Goal: Task Accomplishment & Management: Complete application form

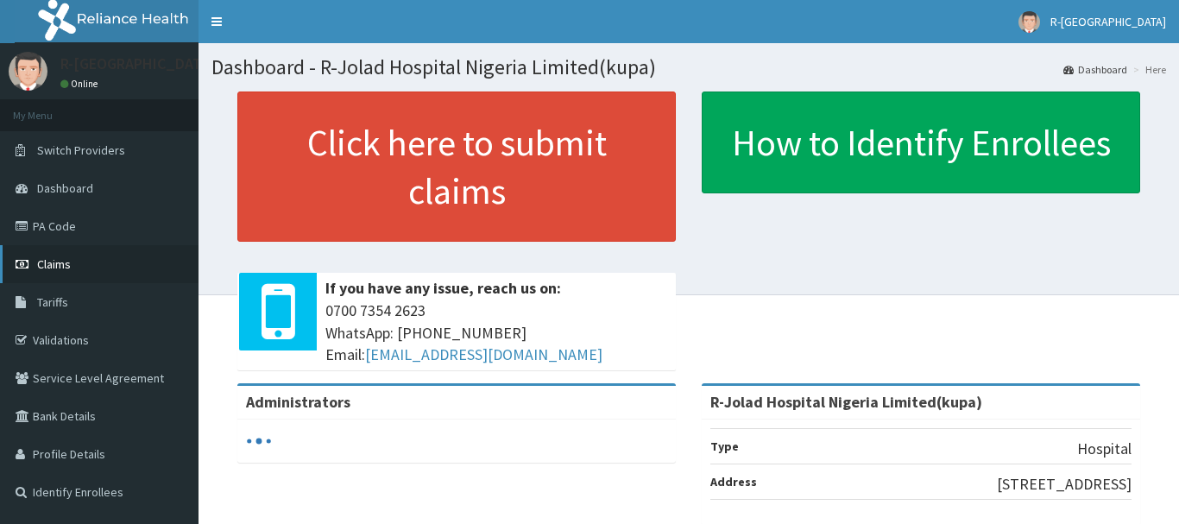
click at [58, 266] on span "Claims" at bounding box center [54, 264] width 34 height 16
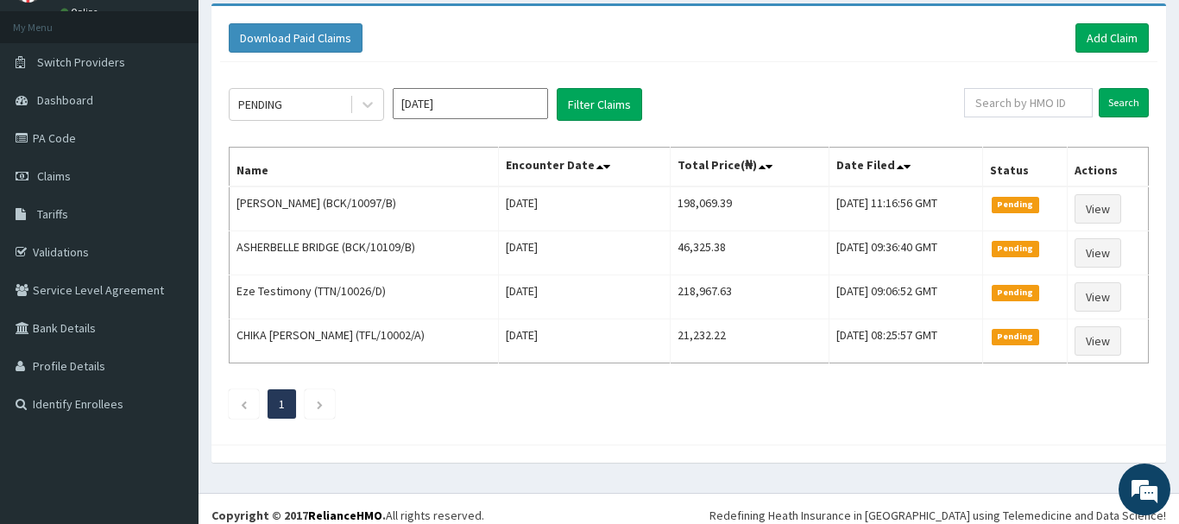
scroll to position [88, 0]
click at [993, 102] on input "text" at bounding box center [1028, 102] width 129 height 29
paste input "ker/10242/b"
type input "ker/10242/b"
click at [1121, 97] on input "Search" at bounding box center [1124, 102] width 50 height 29
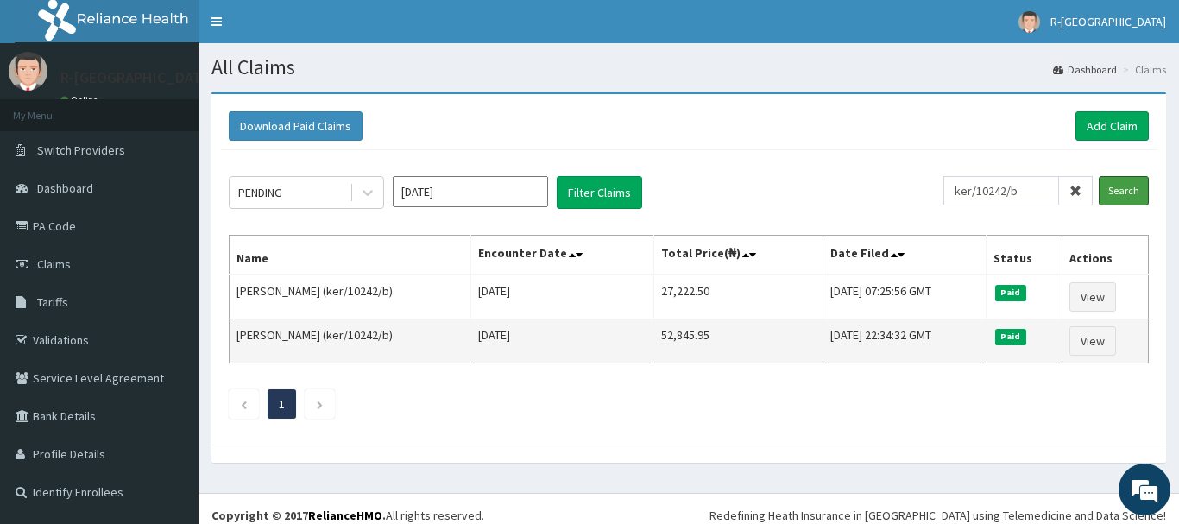
scroll to position [0, 0]
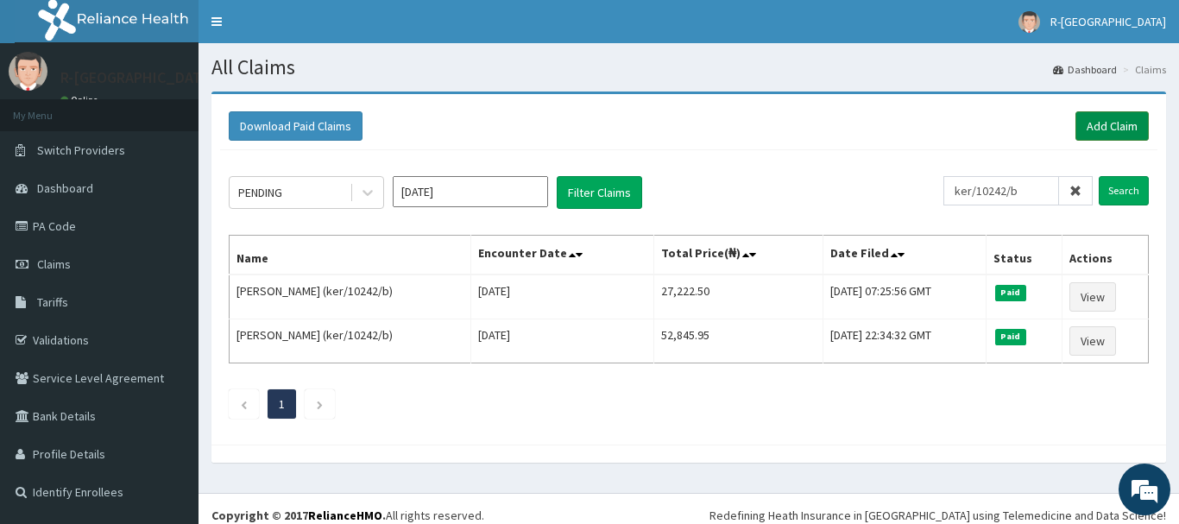
click at [1113, 127] on link "Add Claim" at bounding box center [1111, 125] width 73 height 29
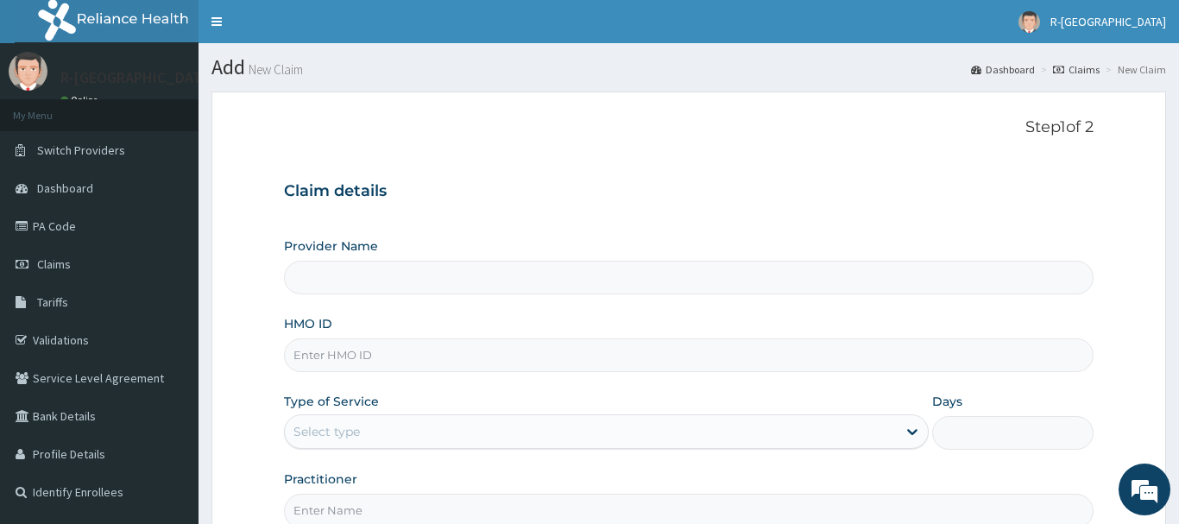
type input "R-Jolad Hospital Nigeria Limited(kupa)"
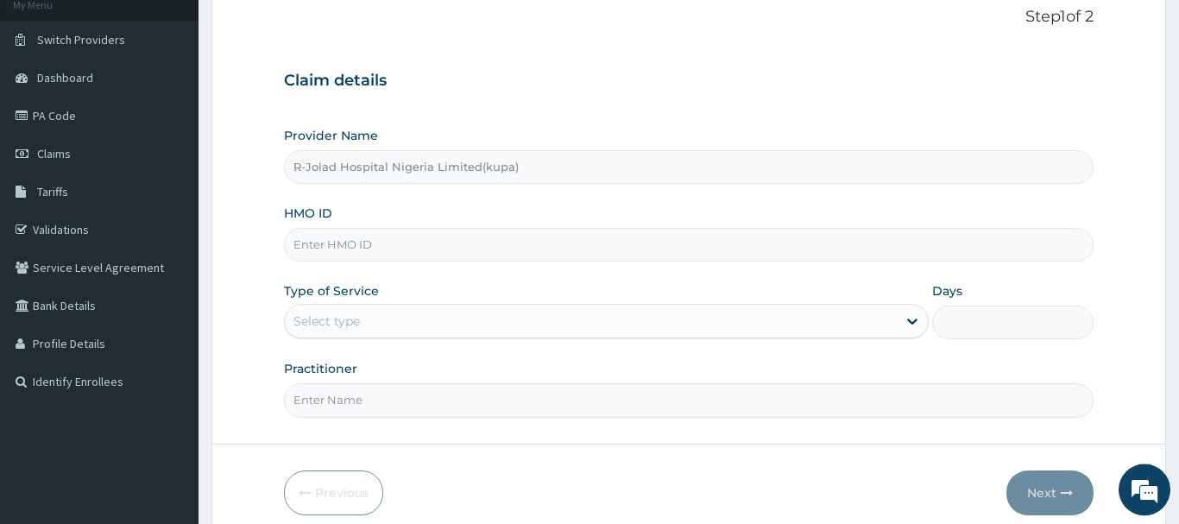
scroll to position [186, 0]
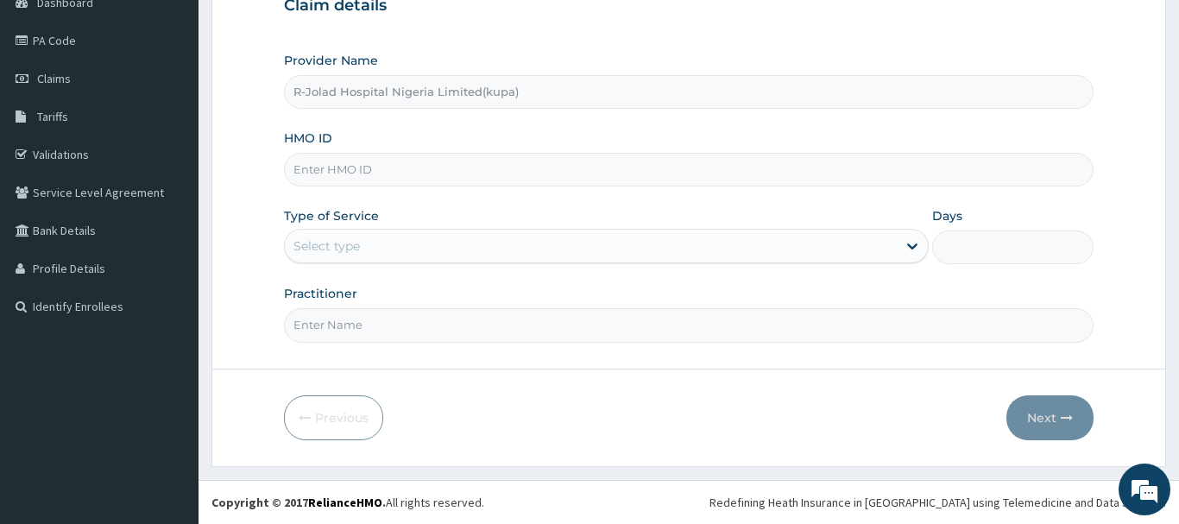
click at [334, 176] on input "HMO ID" at bounding box center [688, 170] width 809 height 34
paste input "ker/10242/b"
type input "ker/10242/b"
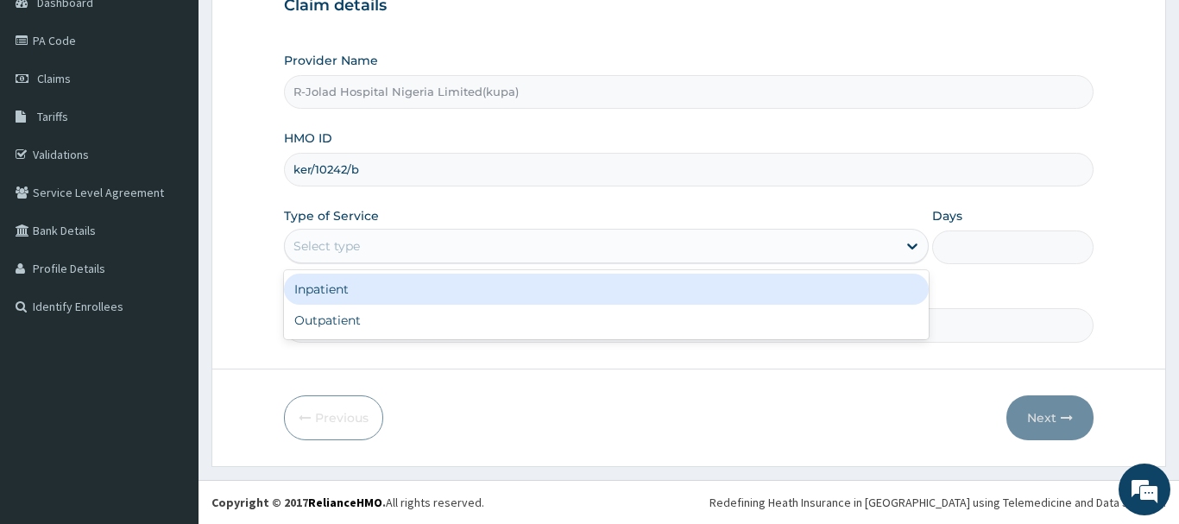
drag, startPoint x: 330, startPoint y: 241, endPoint x: 328, endPoint y: 301, distance: 60.4
click at [330, 242] on div "Select type" at bounding box center [326, 245] width 66 height 17
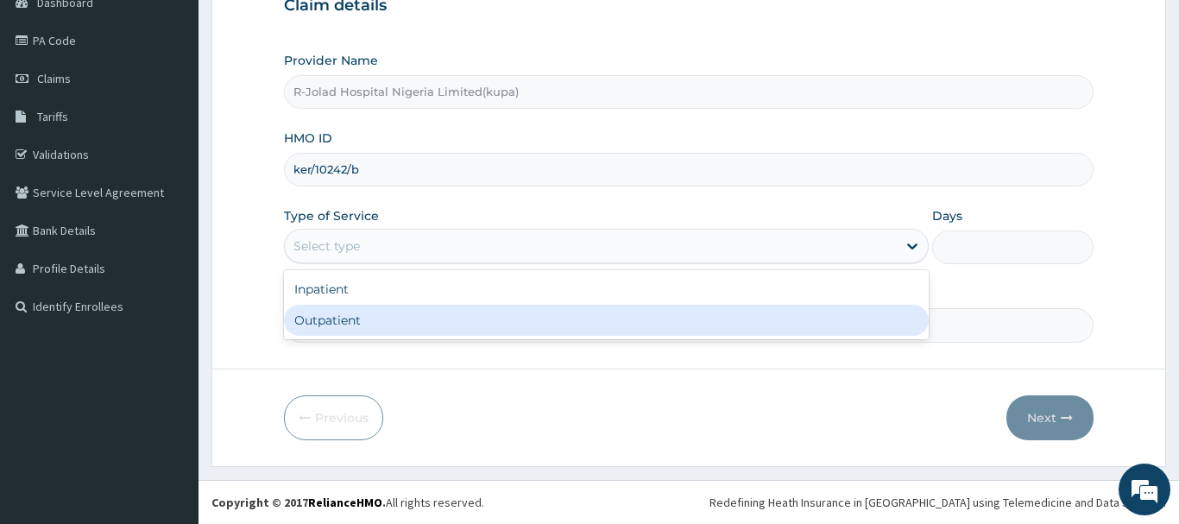
click at [315, 330] on div "Outpatient" at bounding box center [606, 320] width 645 height 31
type input "1"
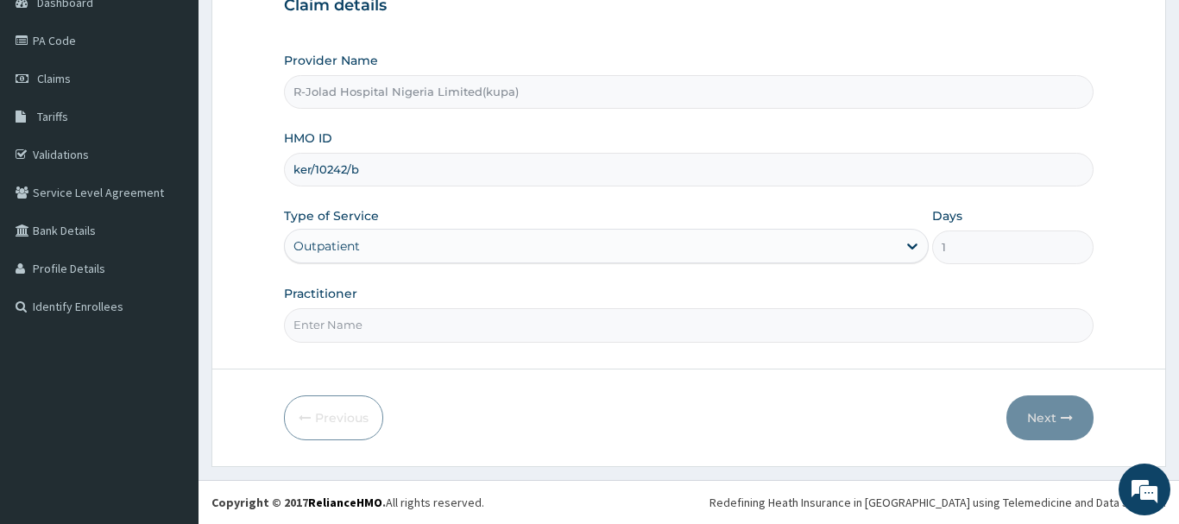
click at [318, 334] on input "Practitioner" at bounding box center [688, 325] width 809 height 34
paste input "Sandra Barovbe"
type input "Sandra Barovbe"
click at [1043, 413] on button "Next" at bounding box center [1049, 417] width 87 height 45
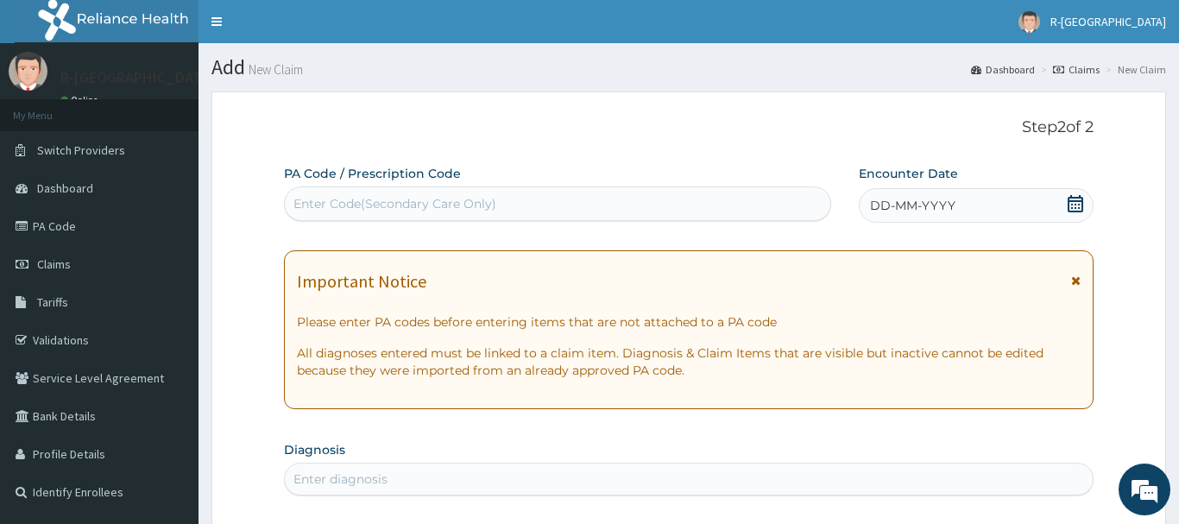
click at [1073, 202] on icon at bounding box center [1075, 203] width 16 height 17
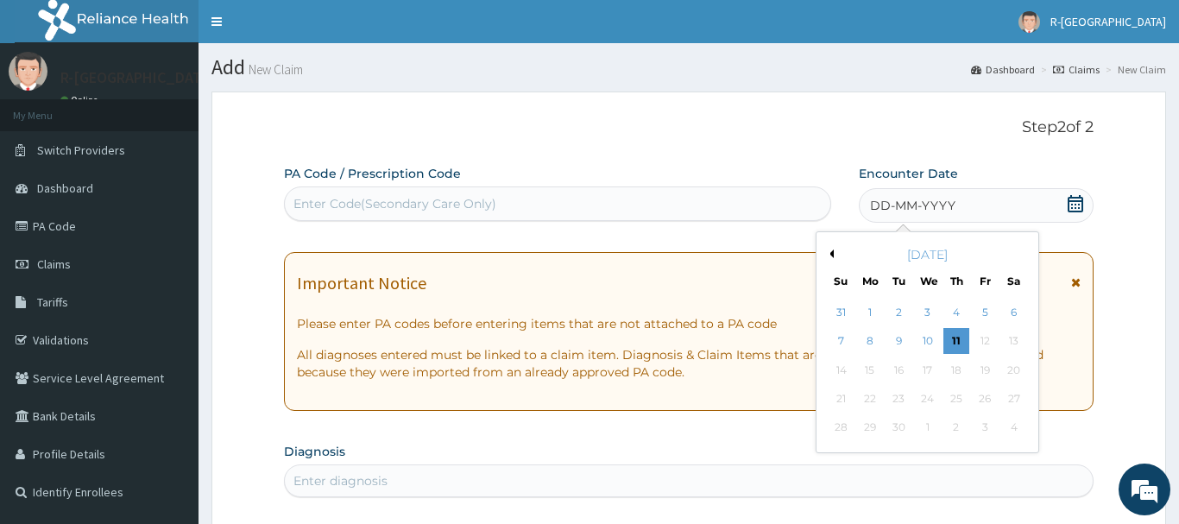
drag, startPoint x: 927, startPoint y: 313, endPoint x: 903, endPoint y: 292, distance: 32.4
click at [927, 312] on div "3" at bounding box center [928, 312] width 26 height 26
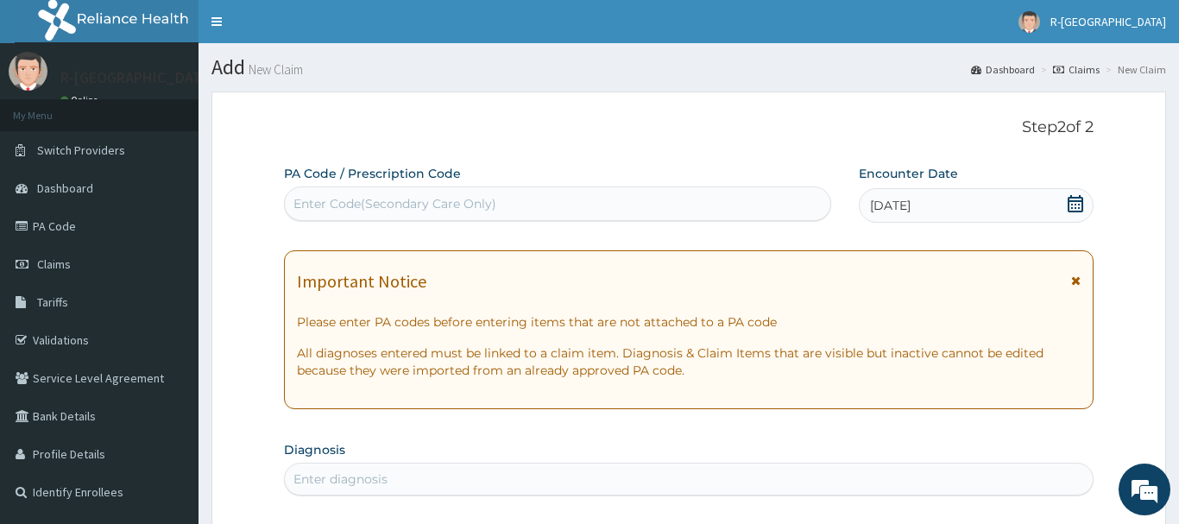
scroll to position [264, 0]
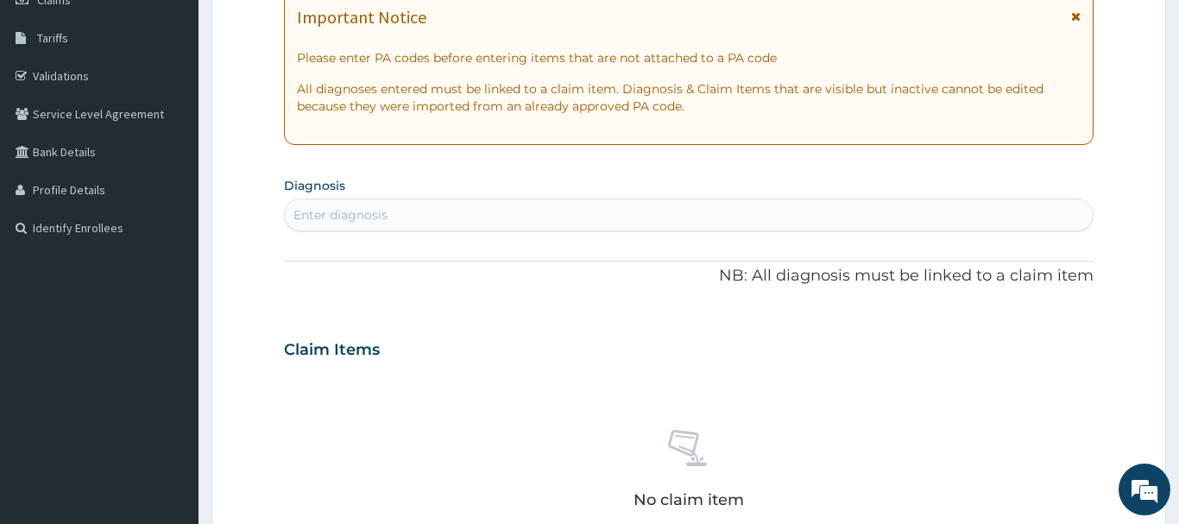
click at [337, 215] on div "Enter diagnosis" at bounding box center [340, 214] width 94 height 17
click at [324, 216] on div "Enter diagnosis" at bounding box center [340, 214] width 94 height 17
type input "ESSENT"
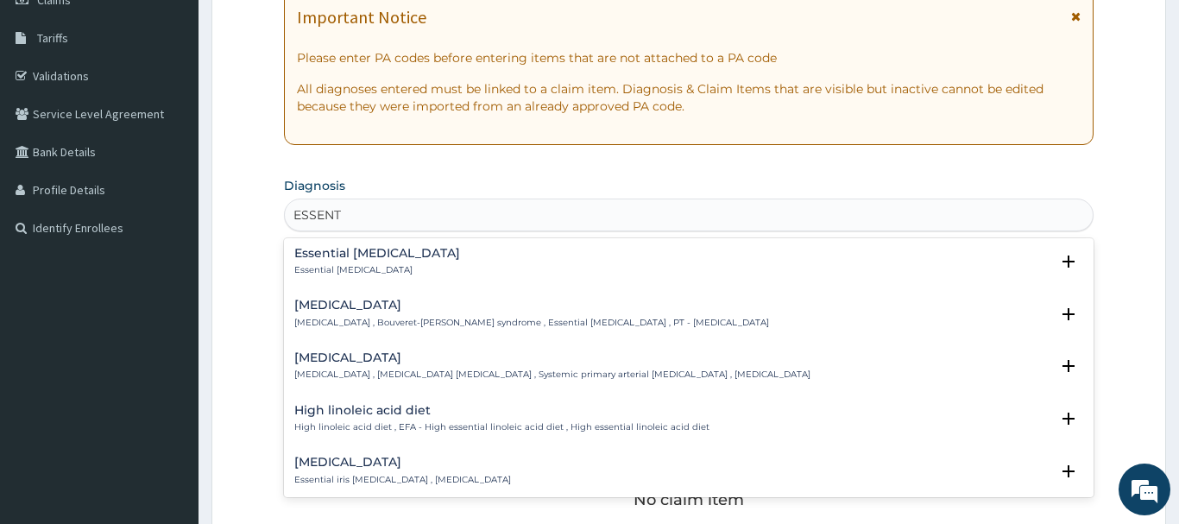
scroll to position [466, 0]
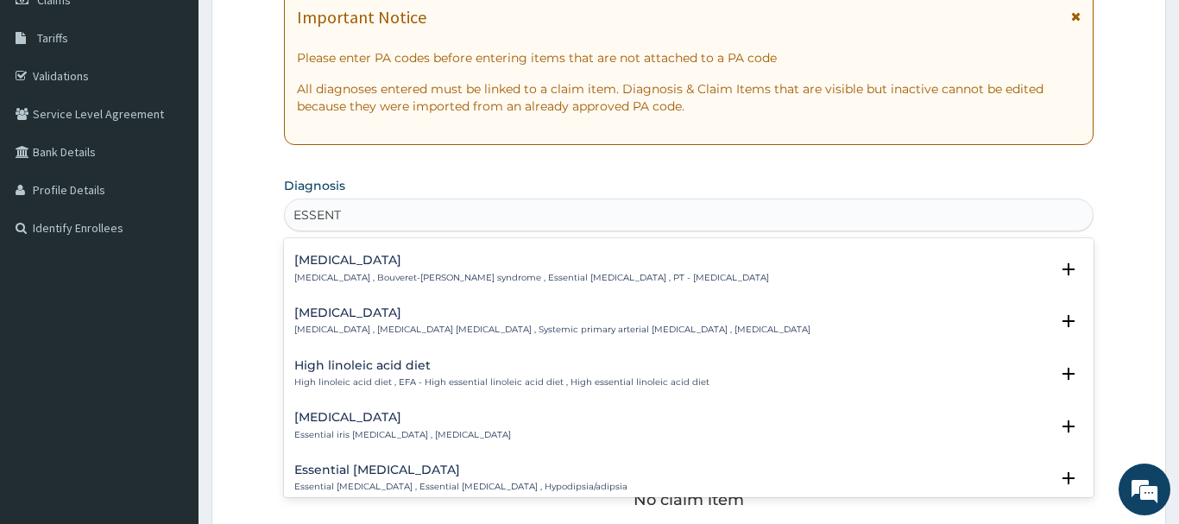
click at [368, 322] on div "Essential hypertension Essential hypertension , Idiopathic hypertension , Syste…" at bounding box center [552, 321] width 516 height 30
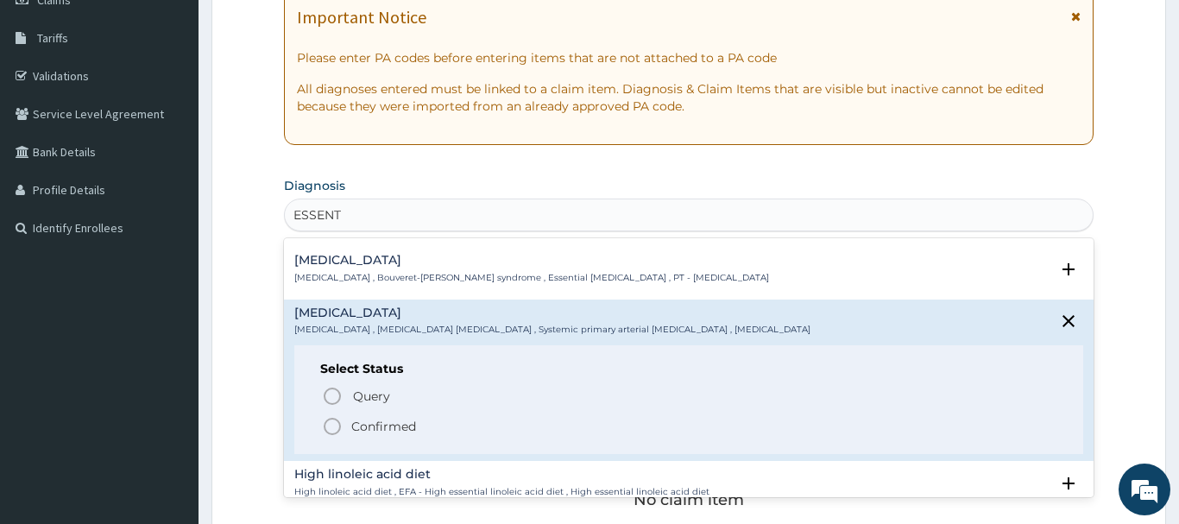
click at [333, 415] on div "Query Query covers suspected (?), Keep in view (kiv), Ruled out (r/o) Confirmed" at bounding box center [688, 410] width 737 height 53
click at [339, 425] on icon "status option filled" at bounding box center [332, 426] width 21 height 21
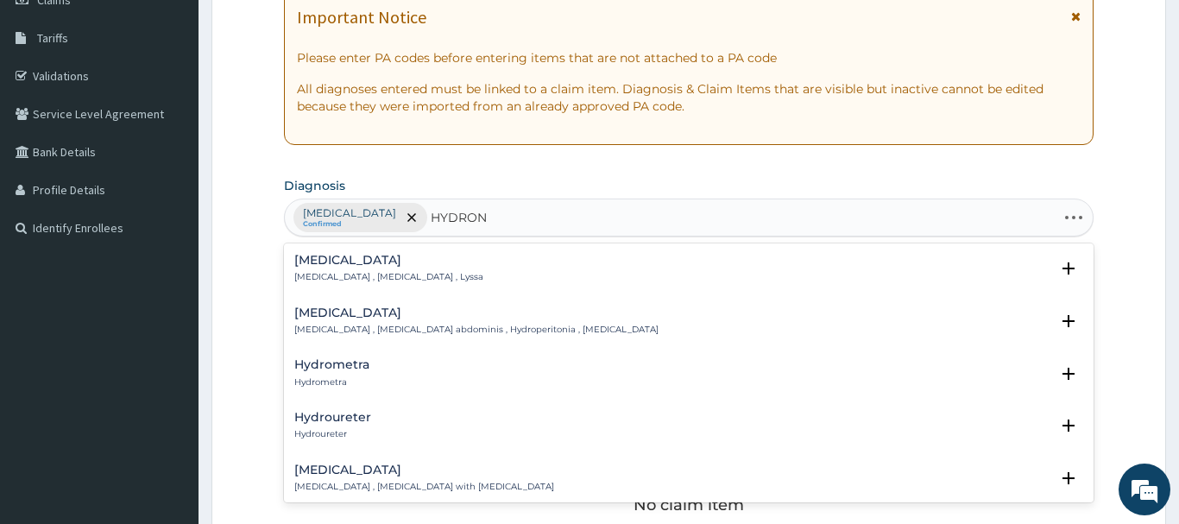
type input "HYDRONE"
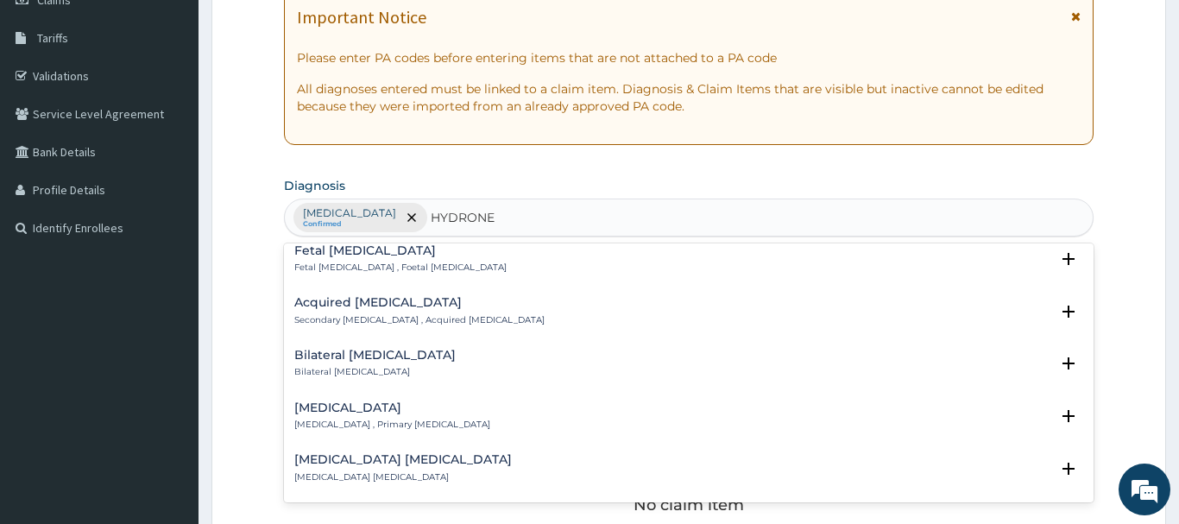
scroll to position [0, 0]
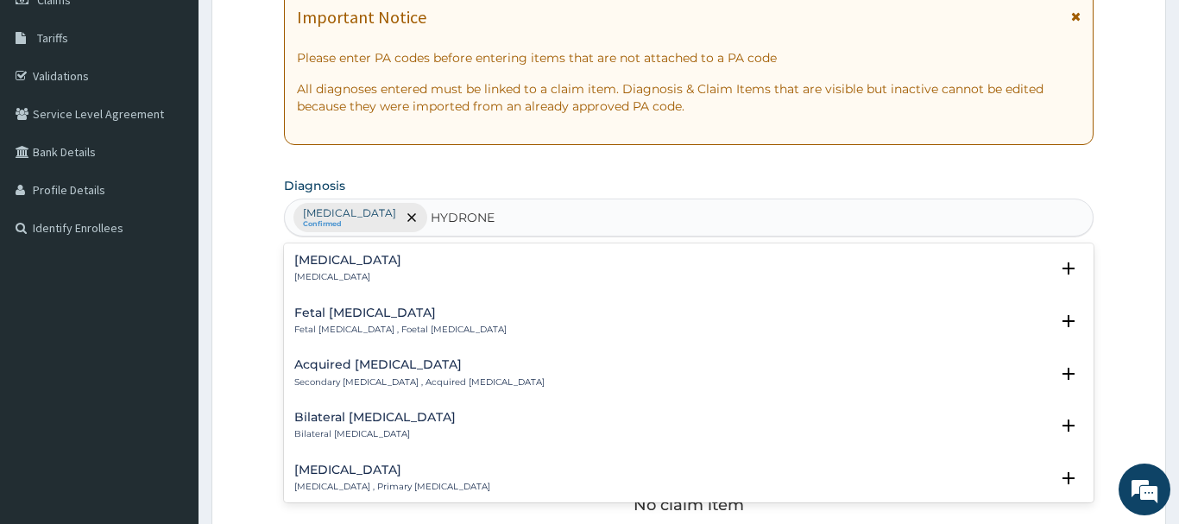
click at [342, 267] on h4 "Hydronephrosis" at bounding box center [347, 260] width 107 height 13
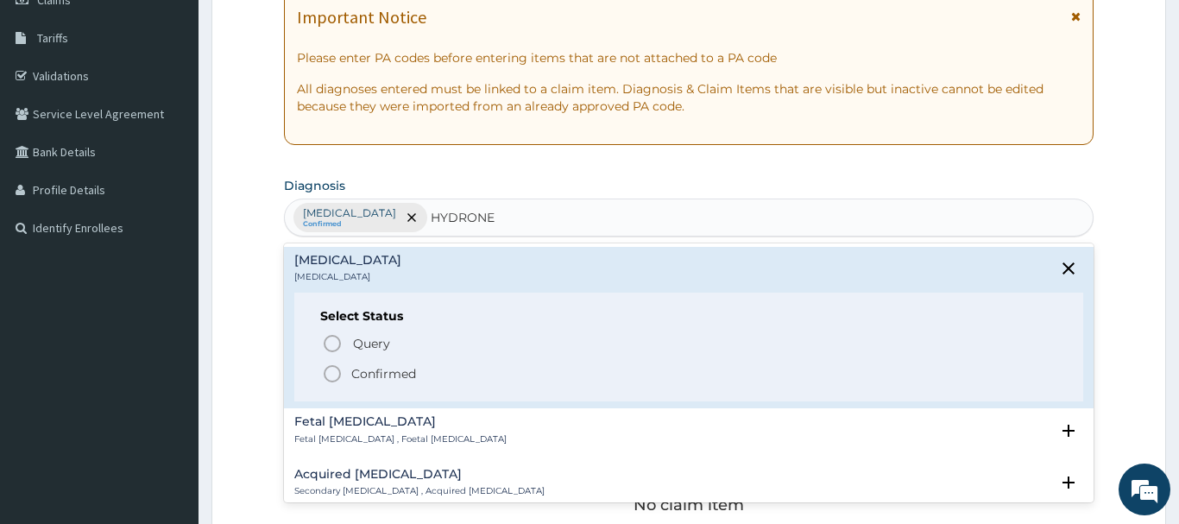
drag, startPoint x: 333, startPoint y: 377, endPoint x: 312, endPoint y: 355, distance: 31.1
click at [335, 375] on icon "status option filled" at bounding box center [332, 373] width 21 height 21
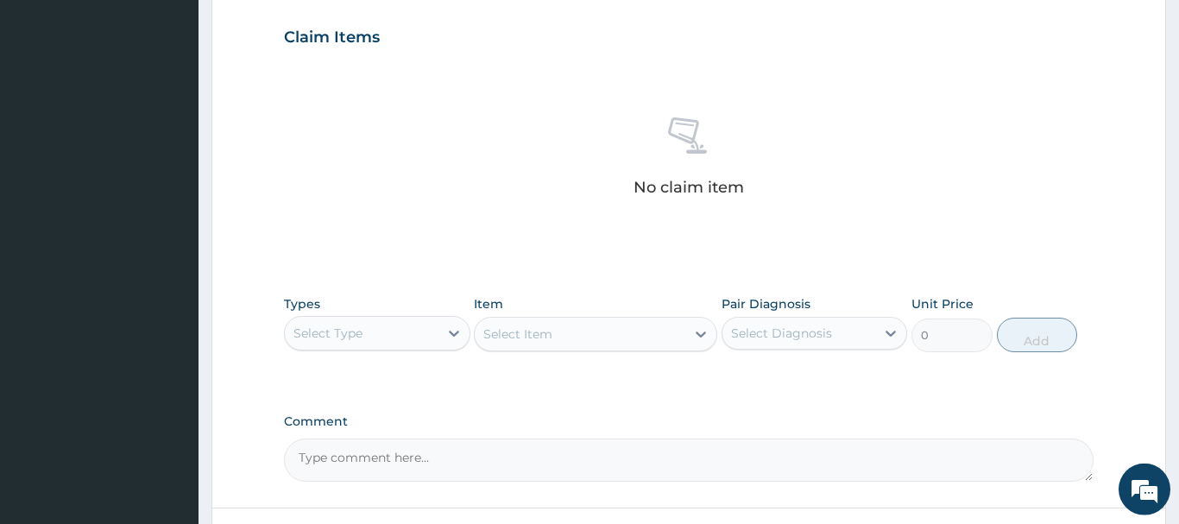
scroll to position [616, 0]
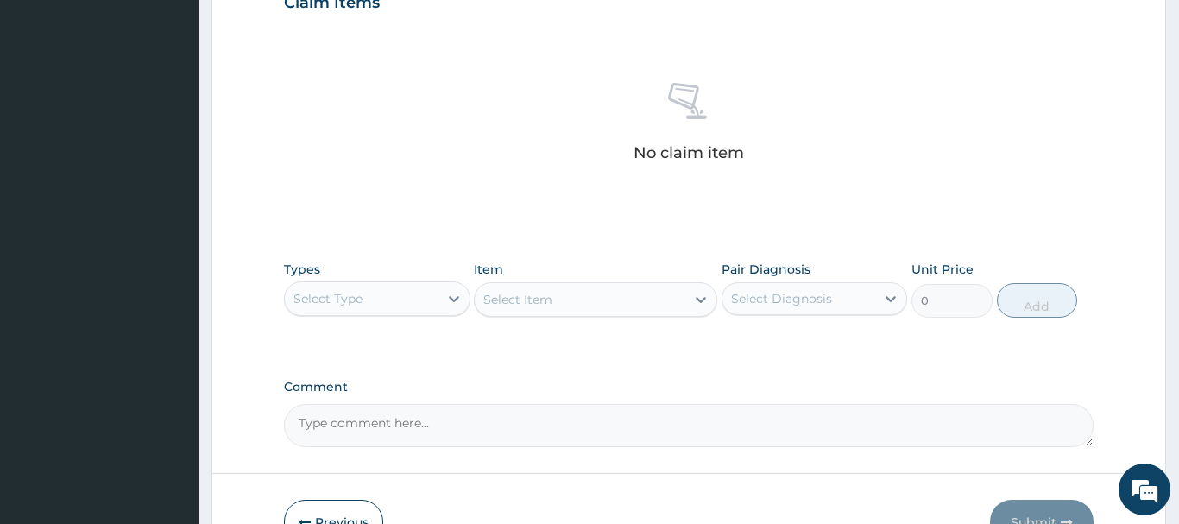
click at [362, 306] on div "Select Type" at bounding box center [362, 299] width 154 height 28
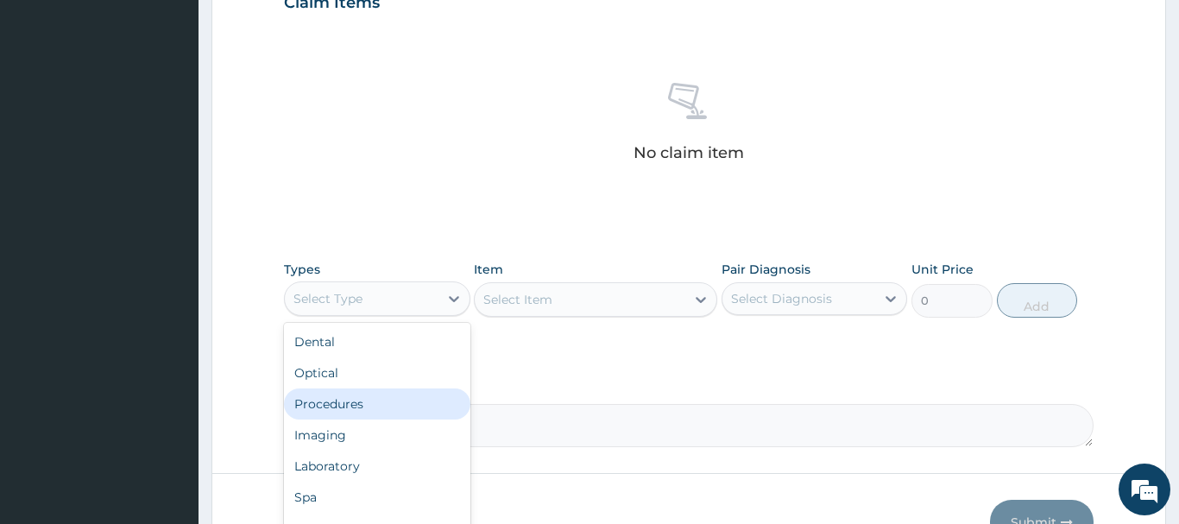
drag, startPoint x: 338, startPoint y: 404, endPoint x: 331, endPoint y: 393, distance: 13.6
click at [338, 402] on div "Procedures" at bounding box center [377, 403] width 186 height 31
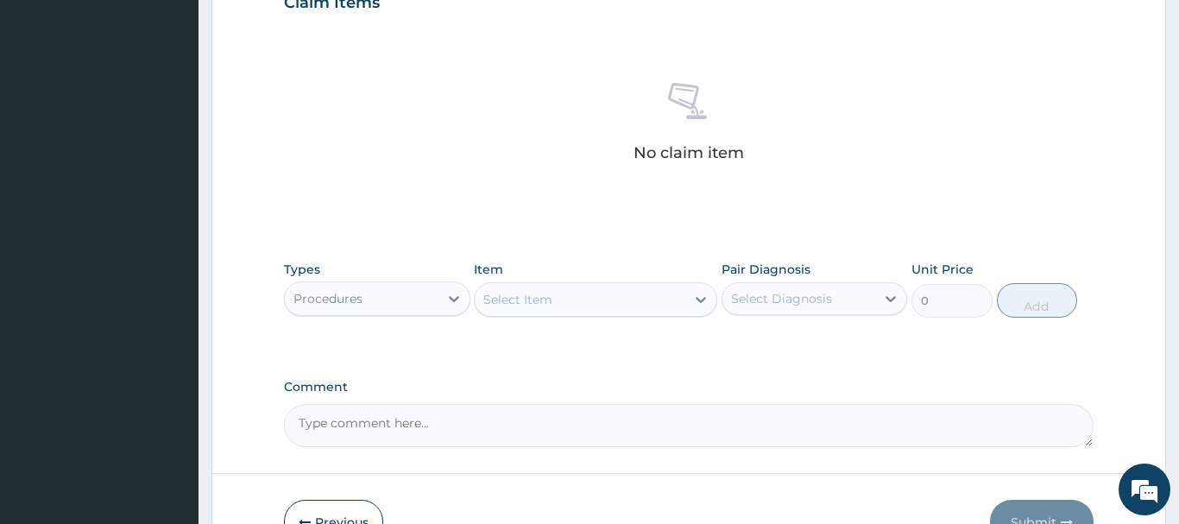
click at [532, 292] on div "Select Item" at bounding box center [517, 299] width 69 height 17
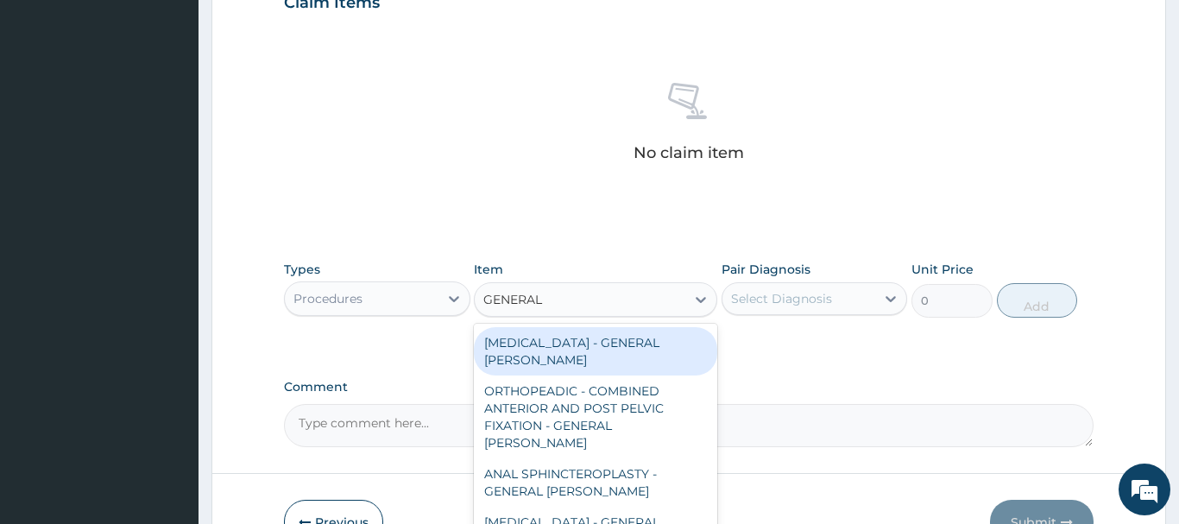
type input "GENERAL C"
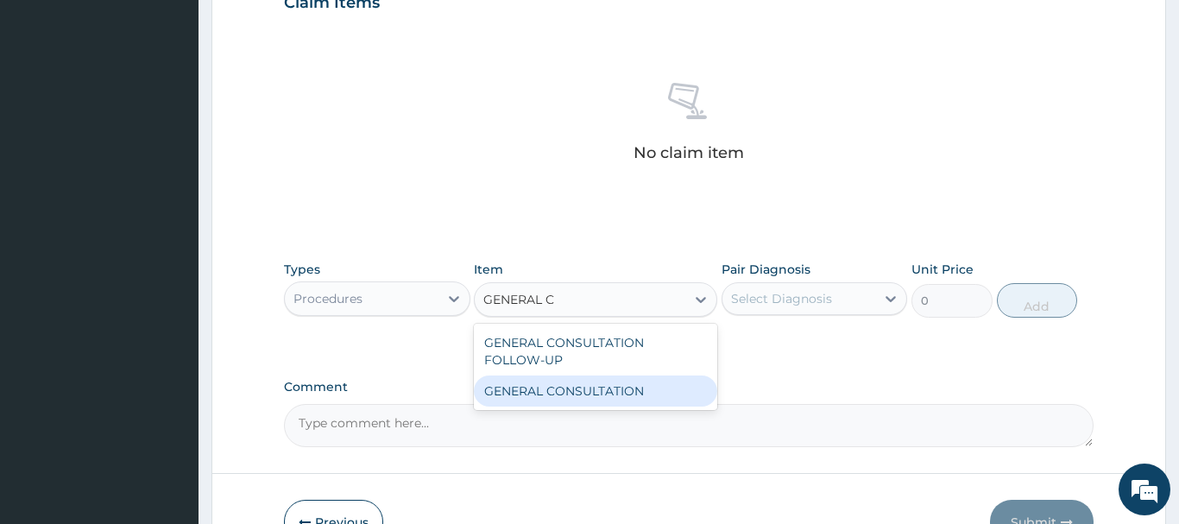
click at [658, 393] on div "GENERAL CONSULTATION" at bounding box center [595, 390] width 243 height 31
type input "6750"
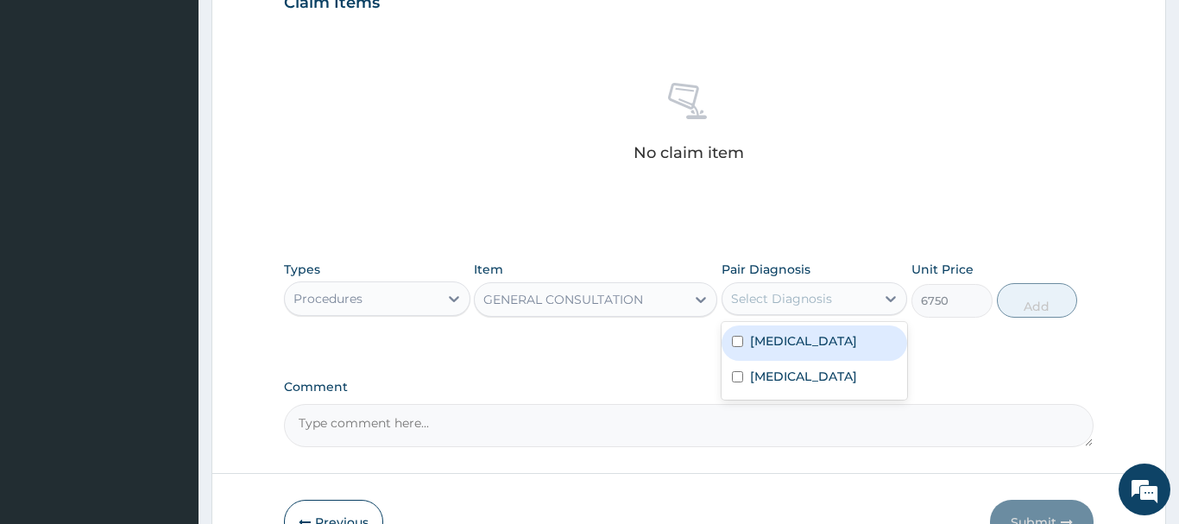
click at [805, 287] on div "Select Diagnosis" at bounding box center [799, 299] width 154 height 28
click at [813, 344] on label "Essential hypertension" at bounding box center [803, 340] width 107 height 17
checkbox input "true"
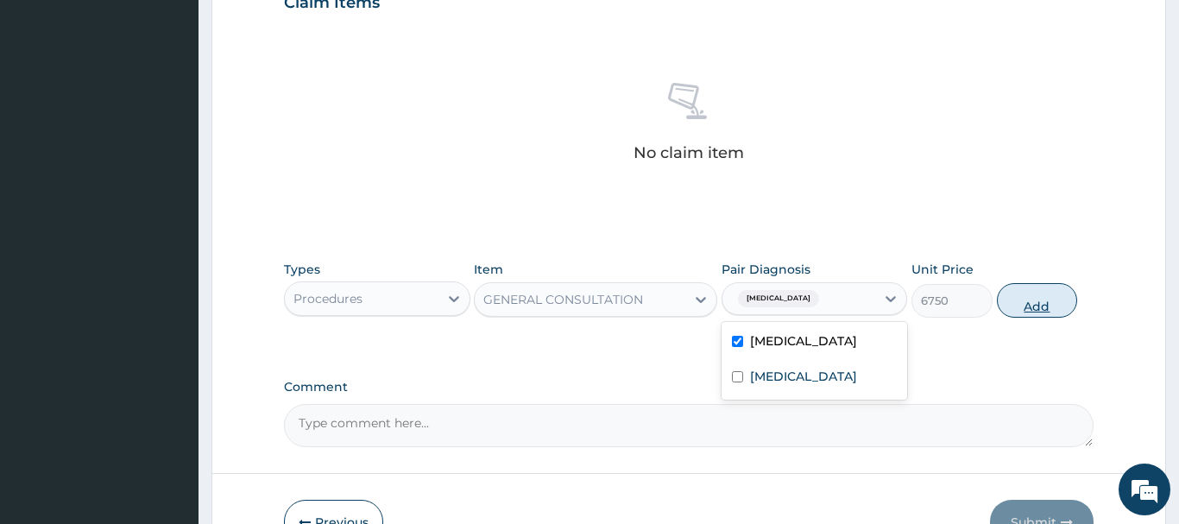
click at [1025, 303] on button "Add" at bounding box center [1037, 300] width 81 height 35
type input "0"
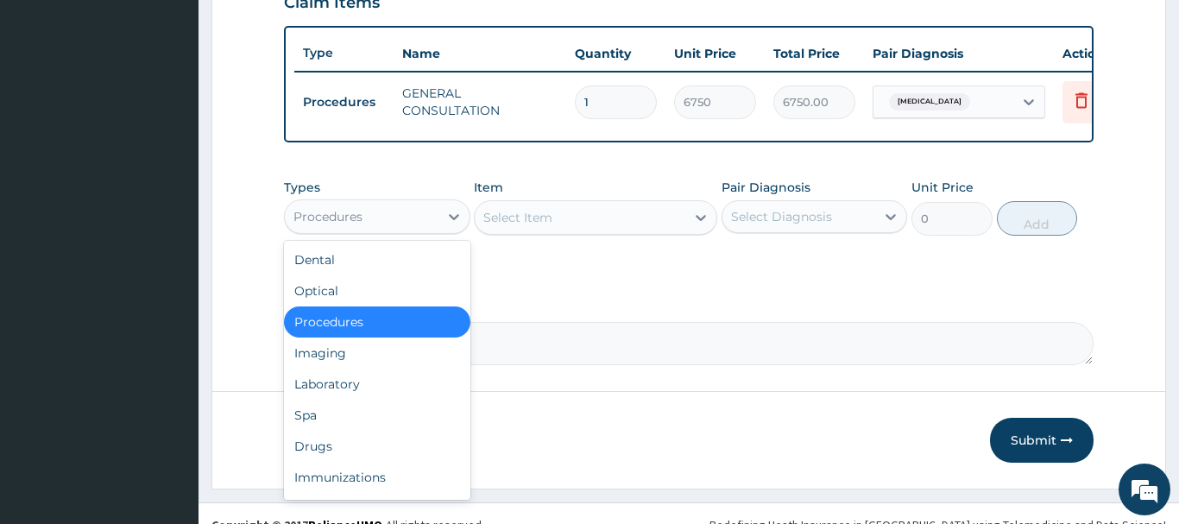
click at [325, 219] on div "Procedures" at bounding box center [327, 216] width 69 height 17
click at [334, 447] on div "Drugs" at bounding box center [377, 446] width 186 height 31
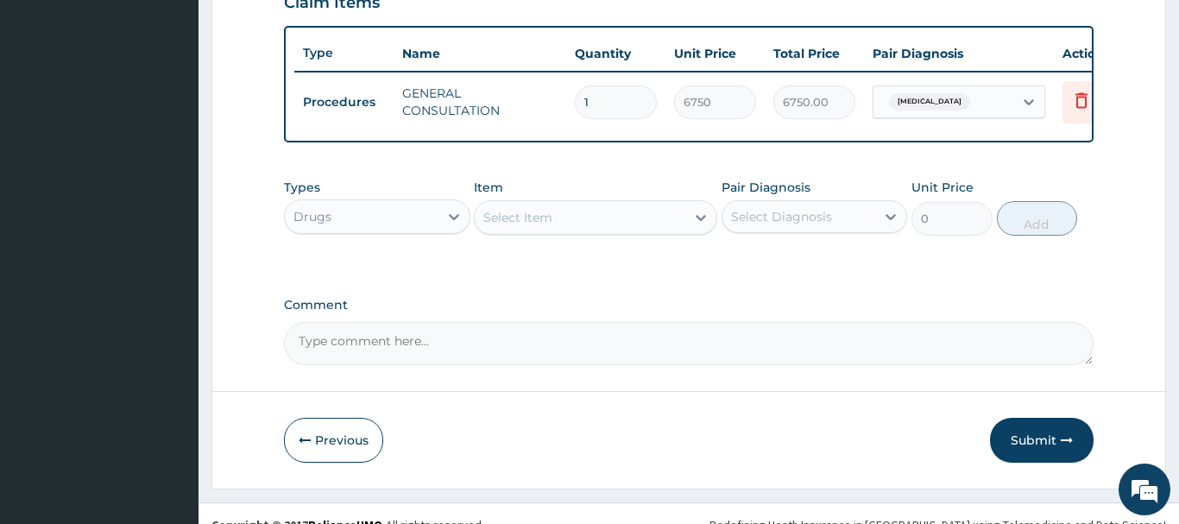
click at [487, 214] on div "Select Item" at bounding box center [517, 217] width 69 height 17
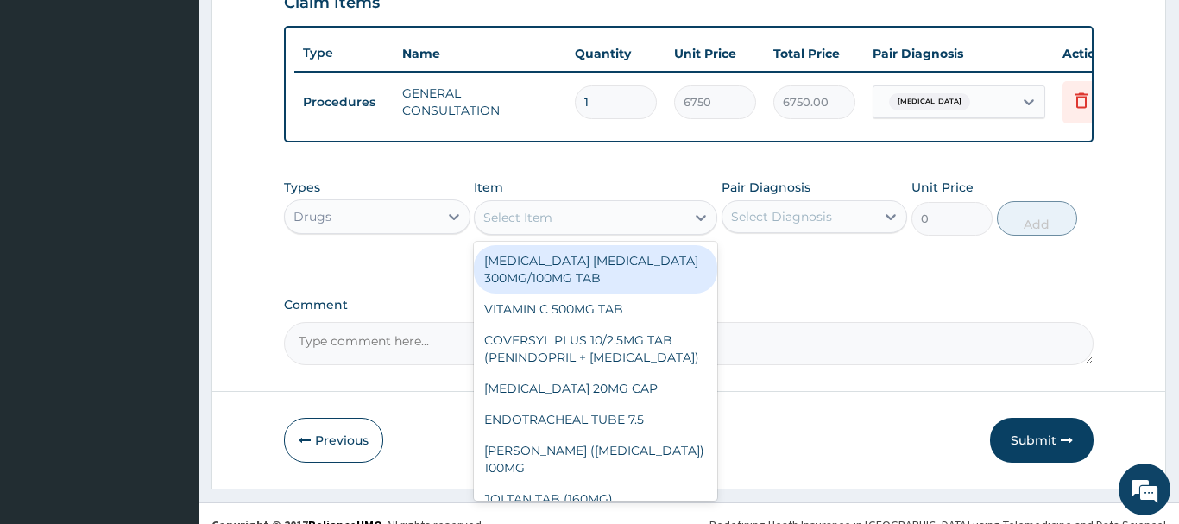
paste input "DICLOFENAC 75MG/3ML IN"
type input "DICLOFENAC 75MG/3ML IN"
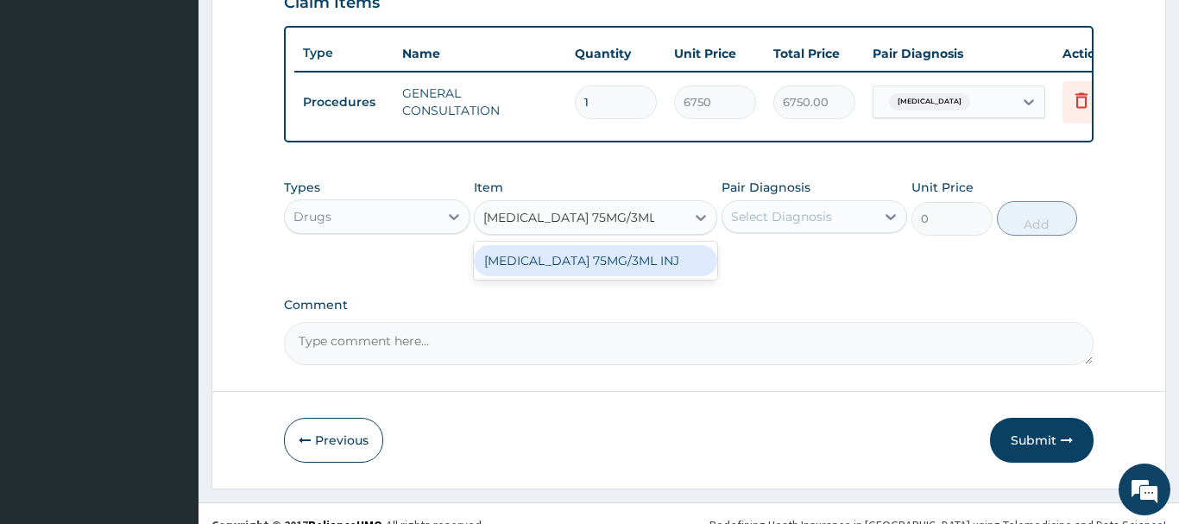
drag, startPoint x: 652, startPoint y: 268, endPoint x: 715, endPoint y: 247, distance: 66.3
click at [654, 267] on div "DICLOFENAC 75MG/3ML INJ" at bounding box center [595, 260] width 243 height 31
type input "184.6000061035156"
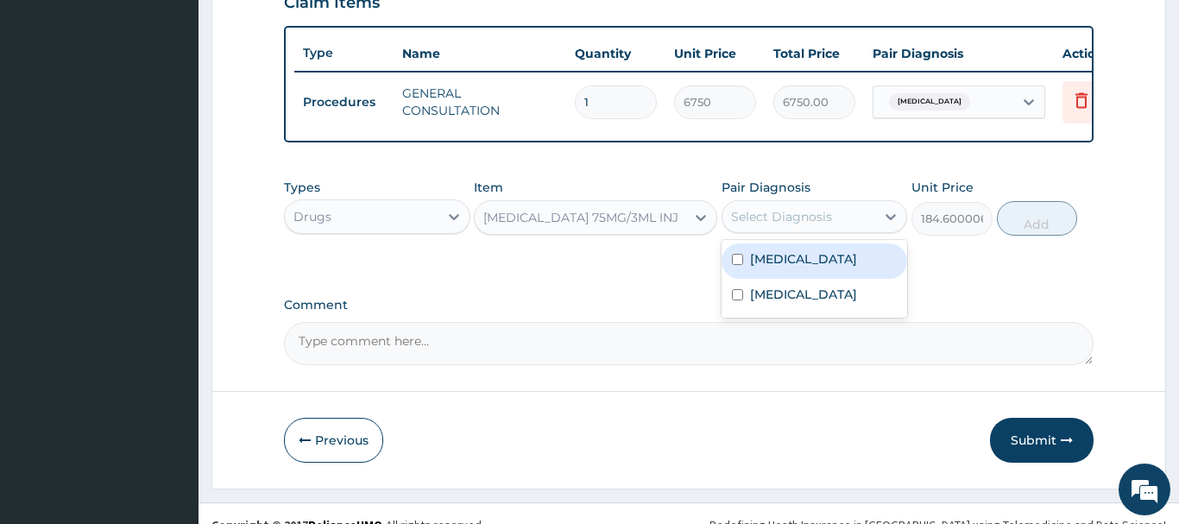
click at [795, 220] on div "Select Diagnosis" at bounding box center [781, 216] width 101 height 17
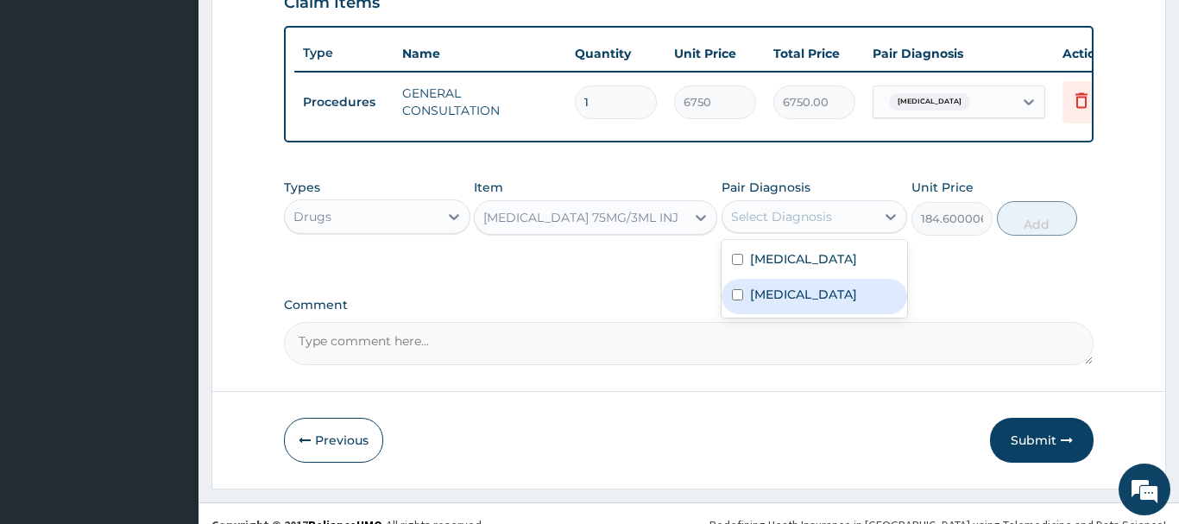
click at [842, 302] on label "Hydronephrosis" at bounding box center [803, 294] width 107 height 17
checkbox input "true"
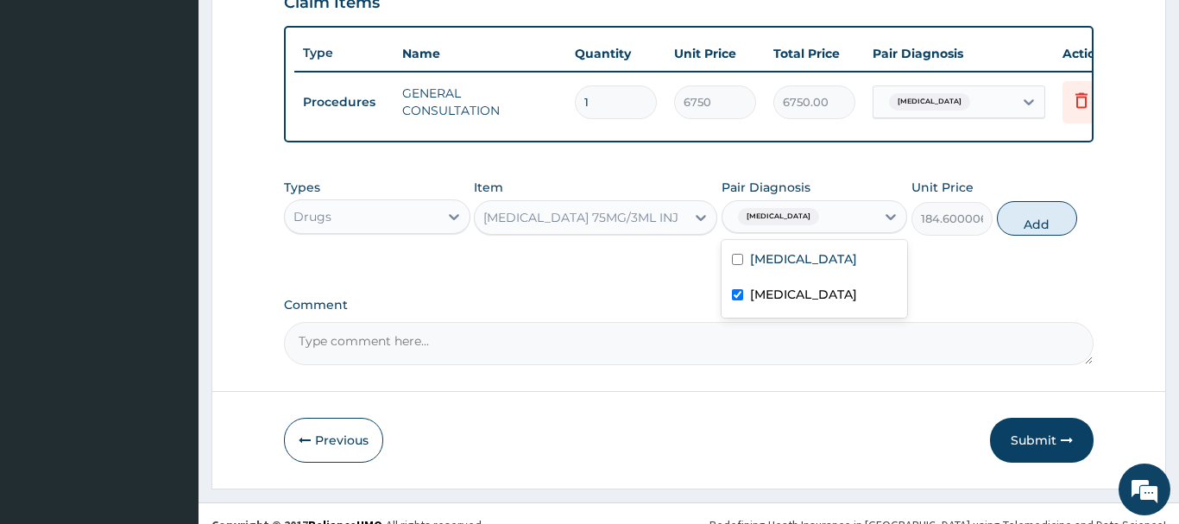
drag, startPoint x: 1047, startPoint y: 214, endPoint x: 984, endPoint y: 273, distance: 86.1
click at [1046, 213] on button "Add" at bounding box center [1037, 218] width 81 height 35
type input "0"
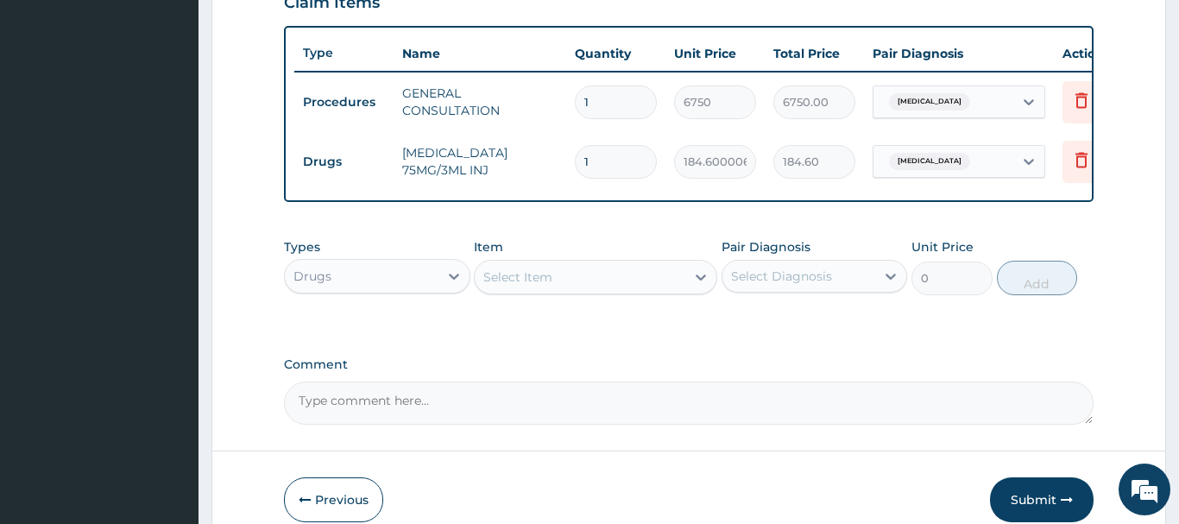
click at [515, 273] on div "Select Item" at bounding box center [517, 276] width 69 height 17
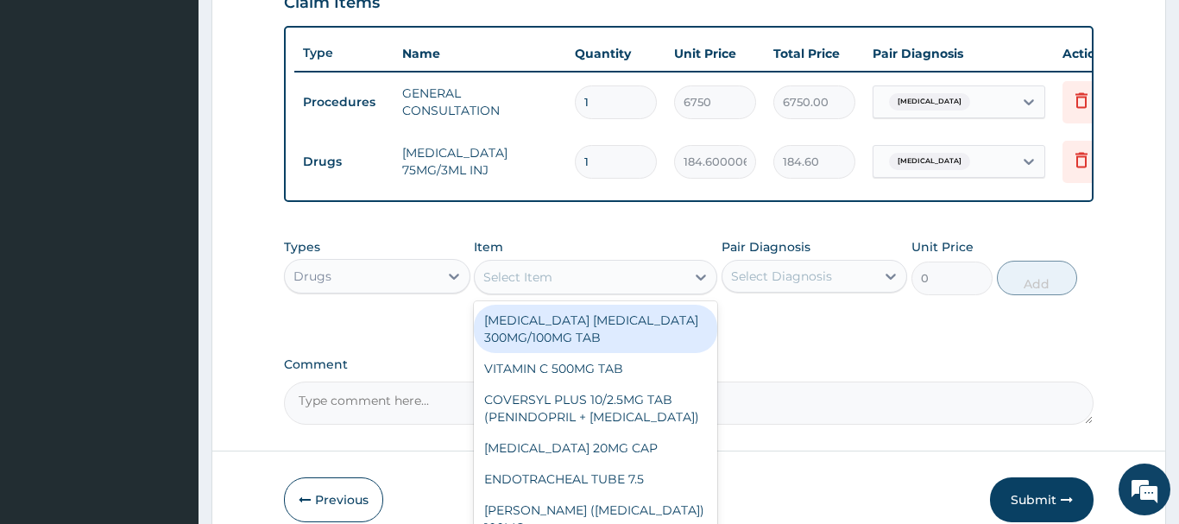
paste input "NEEDLE & SYRINGE 5ML"
type input "NEEDLE & SYRINGE 5ML"
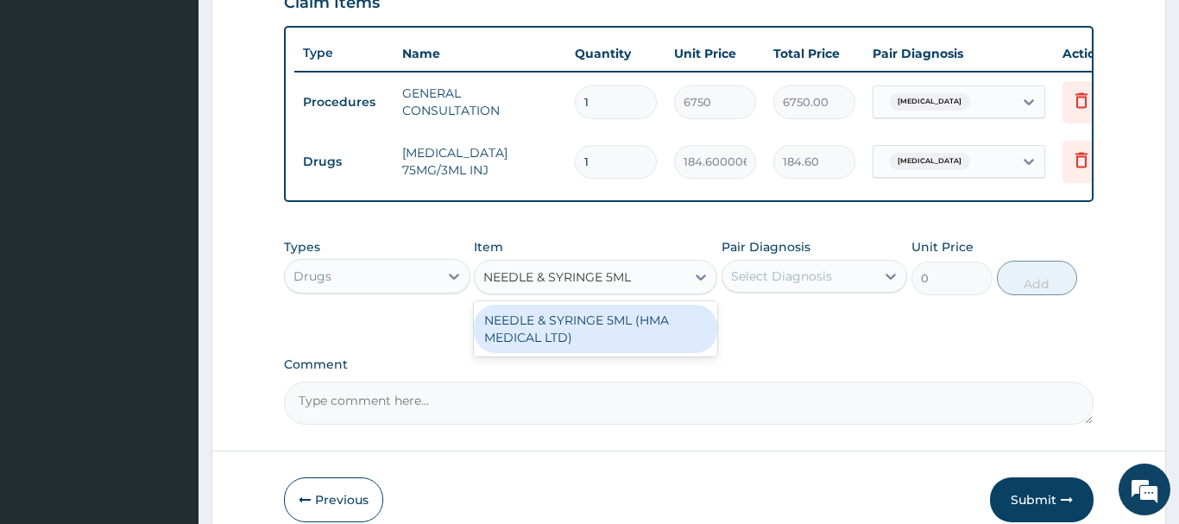
click at [639, 337] on div "NEEDLE & SYRINGE 5ML (HMA MEDICAL LTD)" at bounding box center [595, 329] width 243 height 48
type input "192.5"
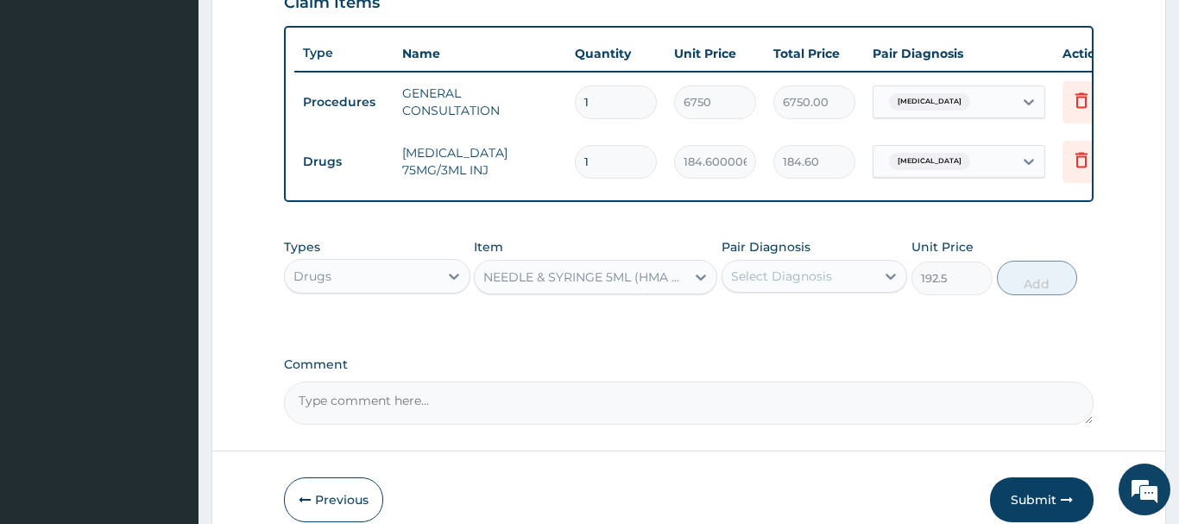
click at [770, 280] on div "Select Diagnosis" at bounding box center [781, 276] width 101 height 17
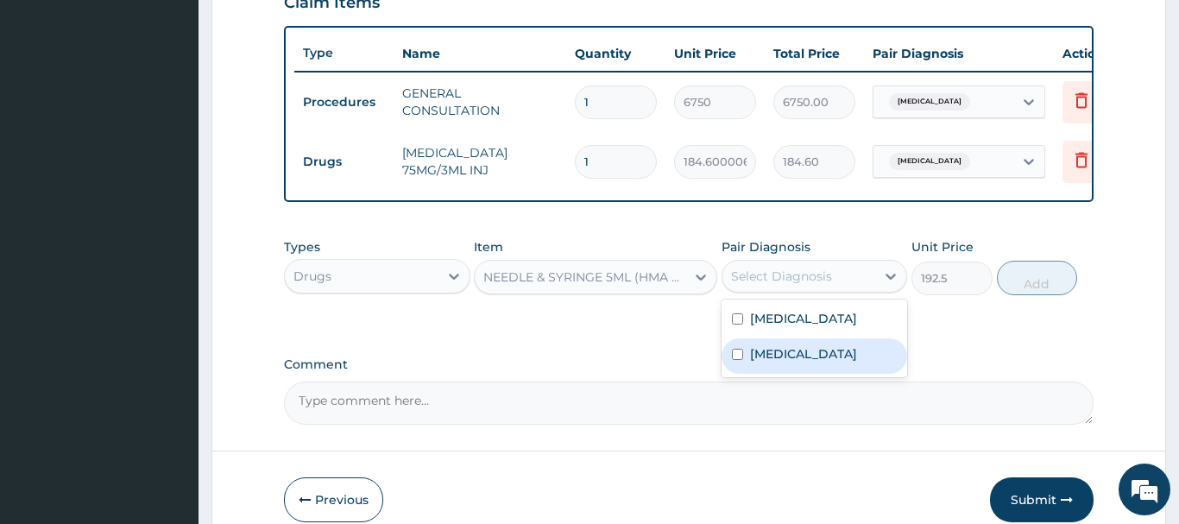
click at [802, 350] on label "Hydronephrosis" at bounding box center [803, 353] width 107 height 17
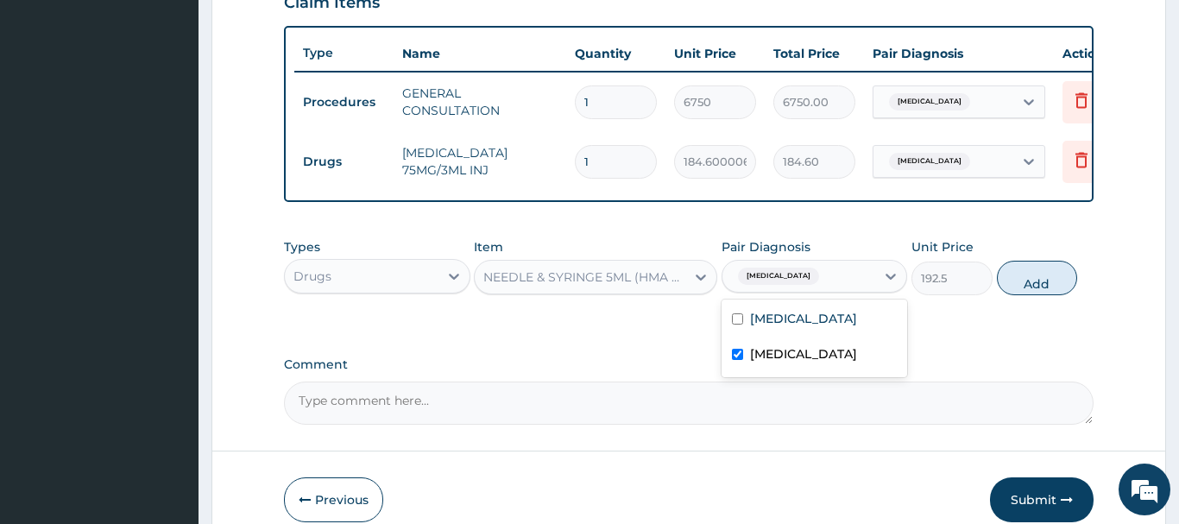
checkbox input "true"
click at [1047, 274] on button "Add" at bounding box center [1037, 278] width 81 height 35
type input "0"
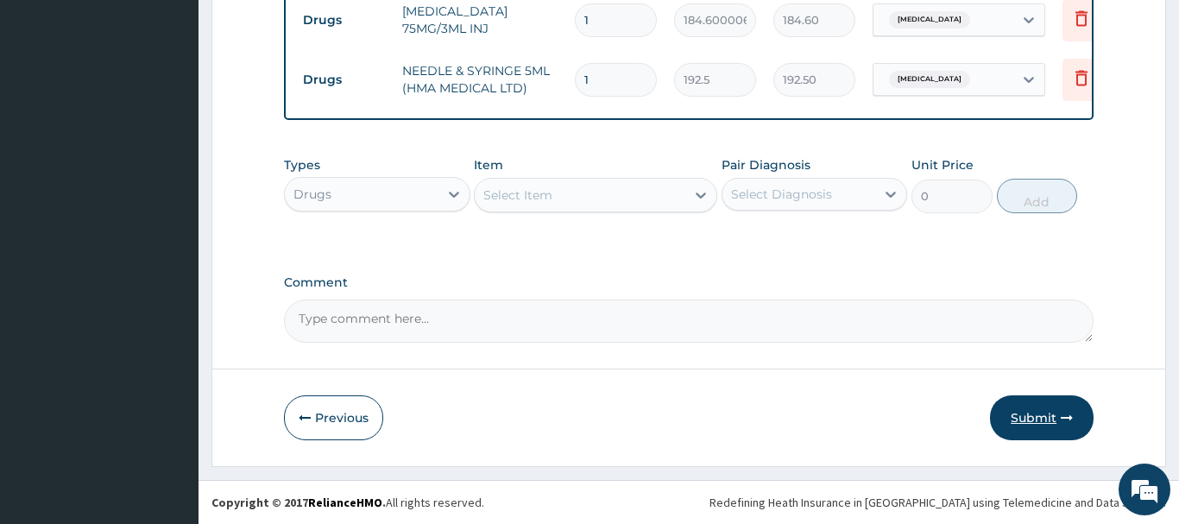
click at [1042, 412] on button "Submit" at bounding box center [1042, 417] width 104 height 45
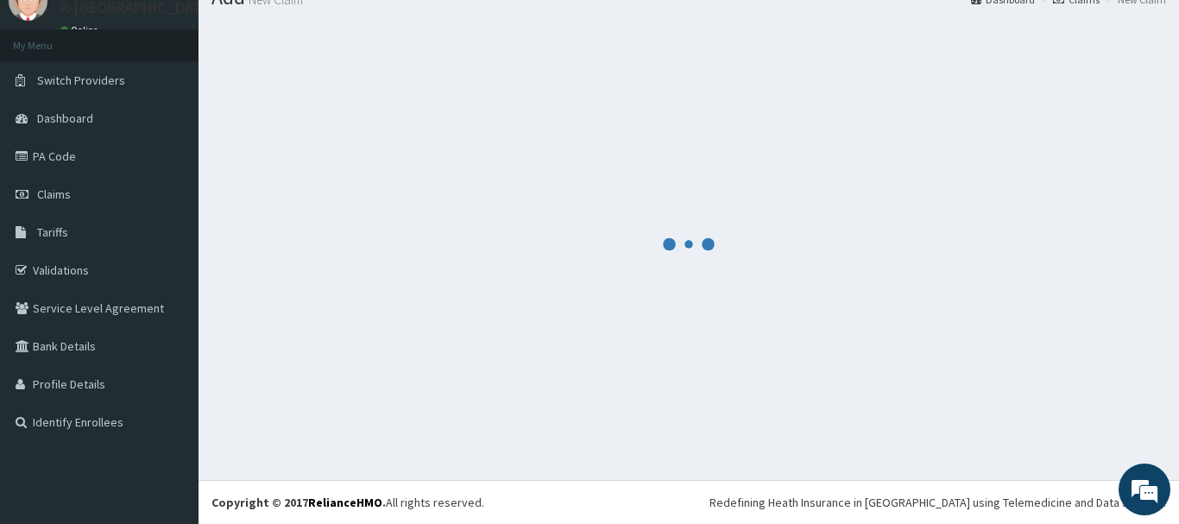
scroll to position [70, 0]
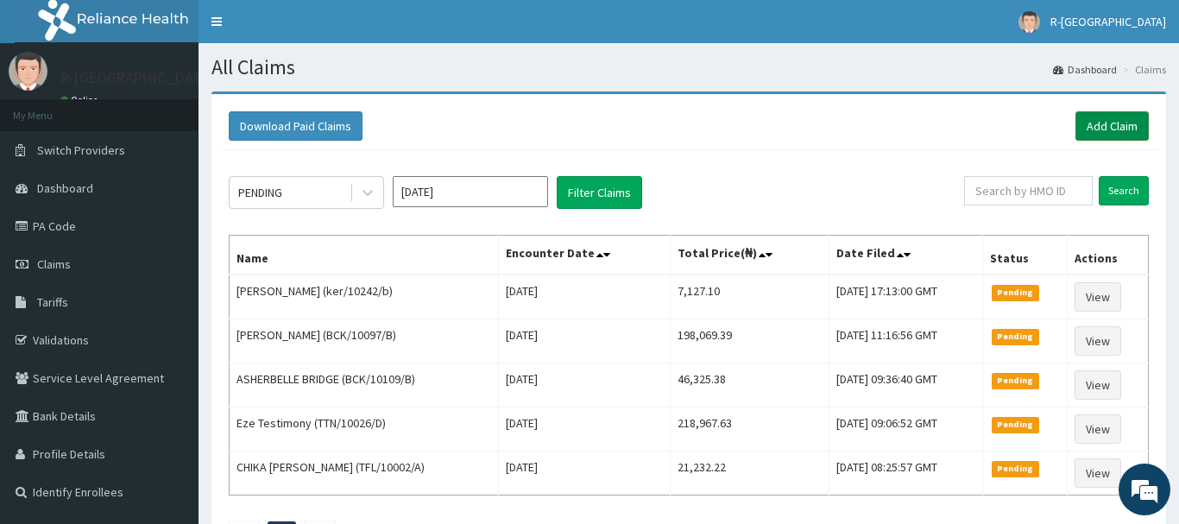
click at [1102, 123] on link "Add Claim" at bounding box center [1111, 125] width 73 height 29
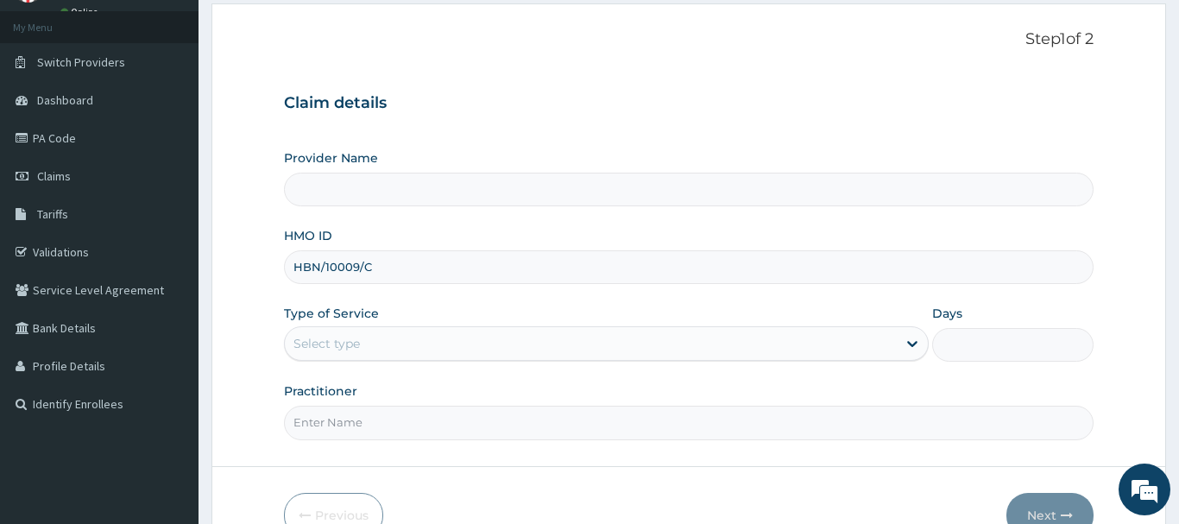
type input "HBN/10009/C"
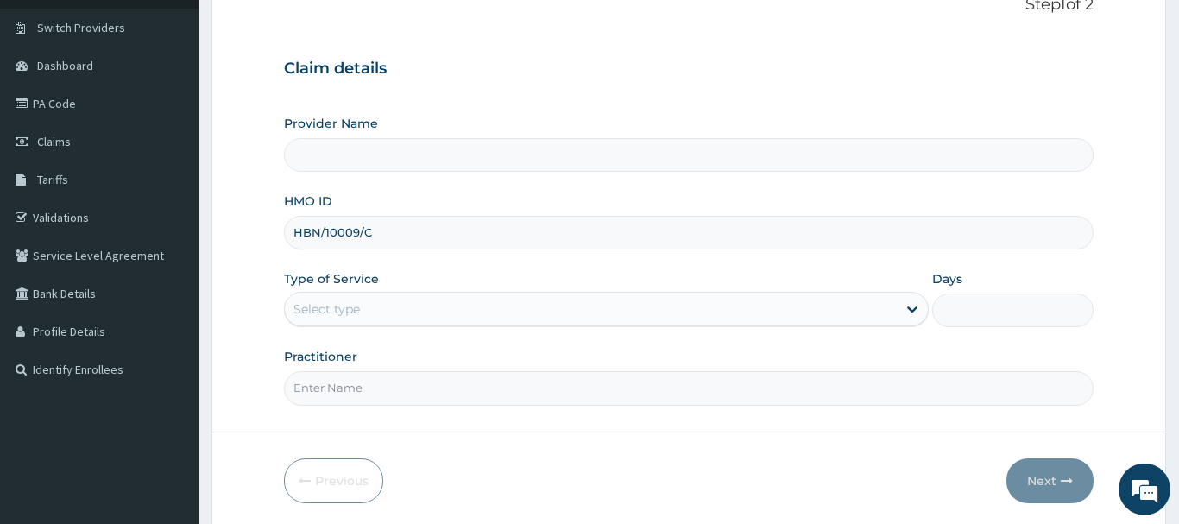
click at [343, 336] on div "Provider Name HMO ID HBN/10009/C Type of Service Select type Days Practitioner" at bounding box center [688, 260] width 809 height 290
type input "R-Jolad Hospital Nigeria Limited(kupa)"
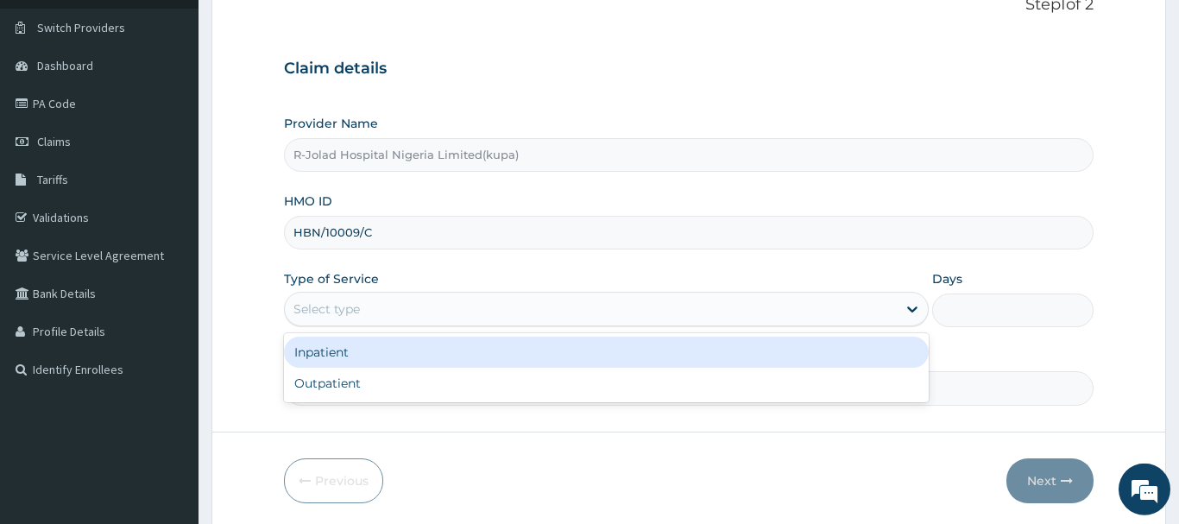
click at [323, 313] on div "Select type" at bounding box center [326, 308] width 66 height 17
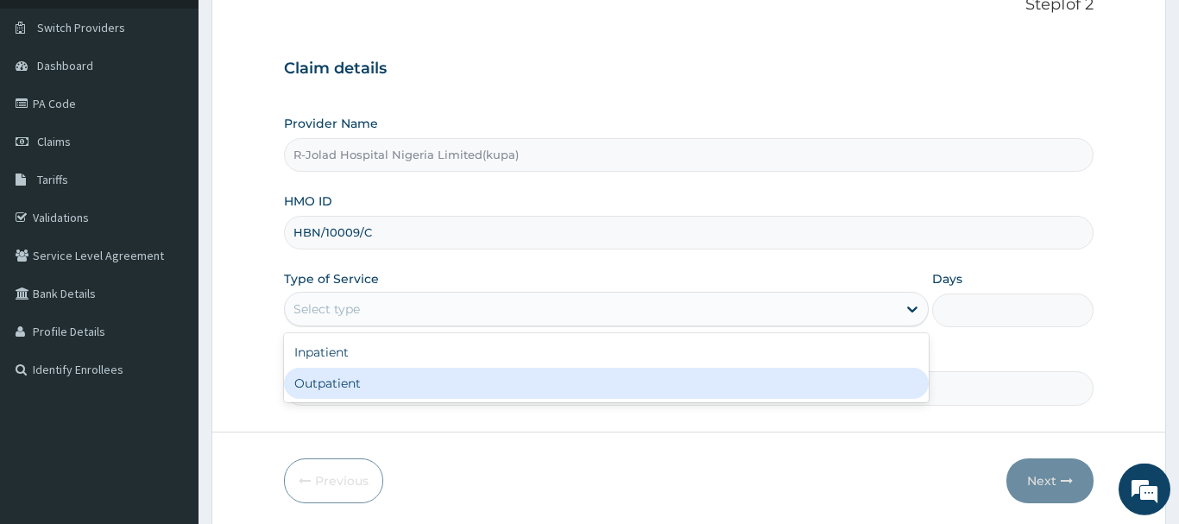
click at [321, 385] on div "Outpatient" at bounding box center [606, 383] width 645 height 31
type input "1"
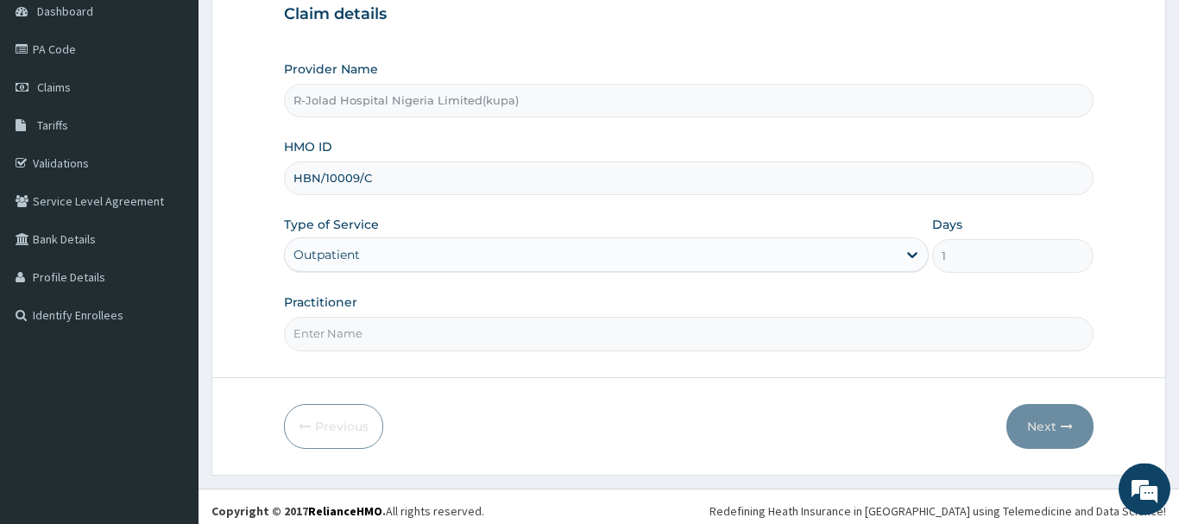
scroll to position [186, 0]
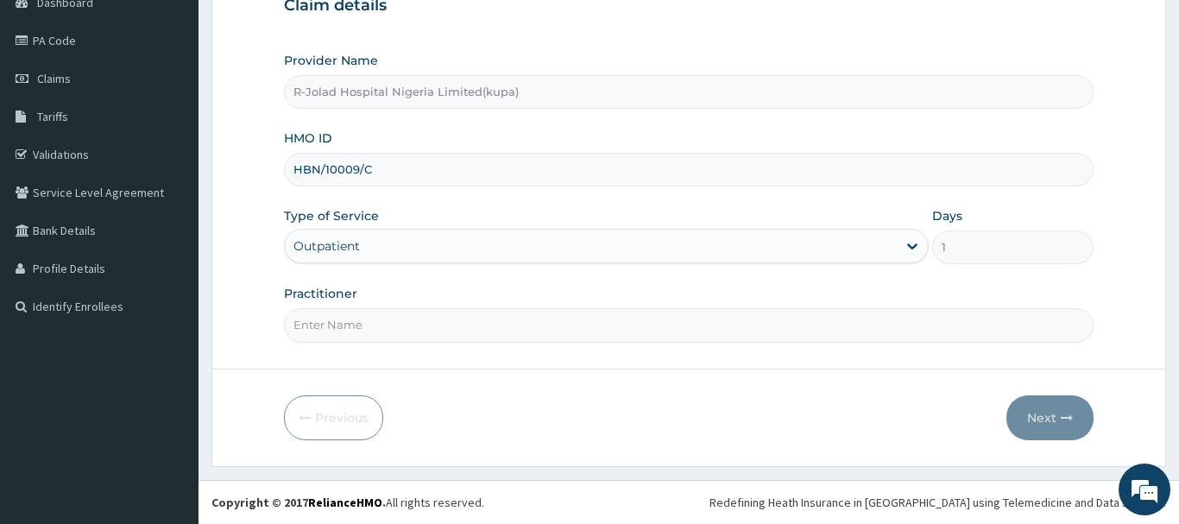
click at [339, 331] on input "Practitioner" at bounding box center [688, 325] width 809 height 34
paste input "[PERSON_NAME]"
type input "[PERSON_NAME]"
click at [1031, 413] on button "Next" at bounding box center [1049, 417] width 87 height 45
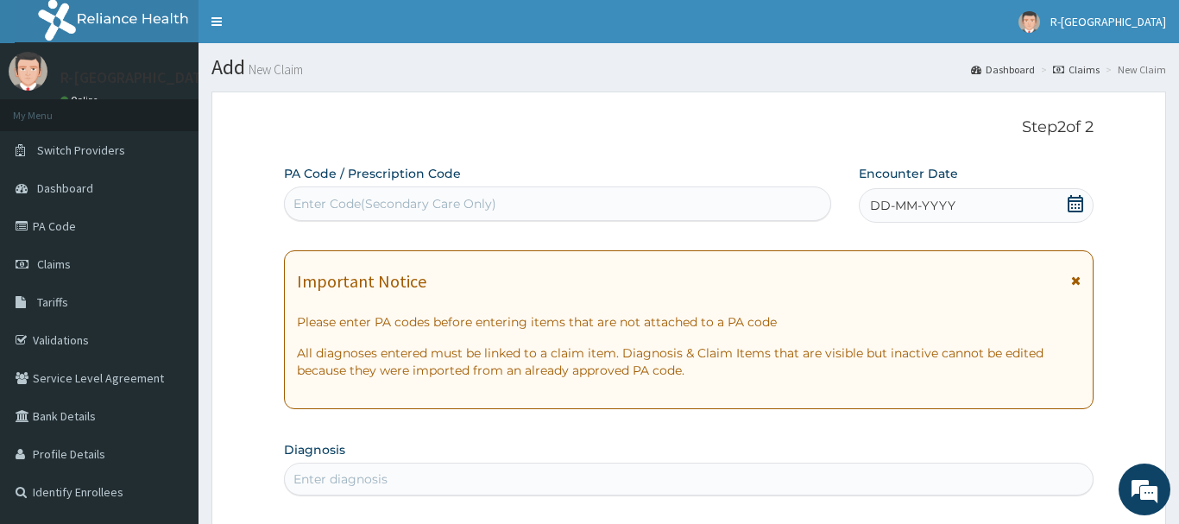
click at [314, 201] on div "Enter Code(Secondary Care Only)" at bounding box center [394, 203] width 203 height 17
click at [298, 194] on div "Enter Code(Secondary Care Only)" at bounding box center [557, 204] width 545 height 28
paste input "PA/748E83"
type input "PA/748E83"
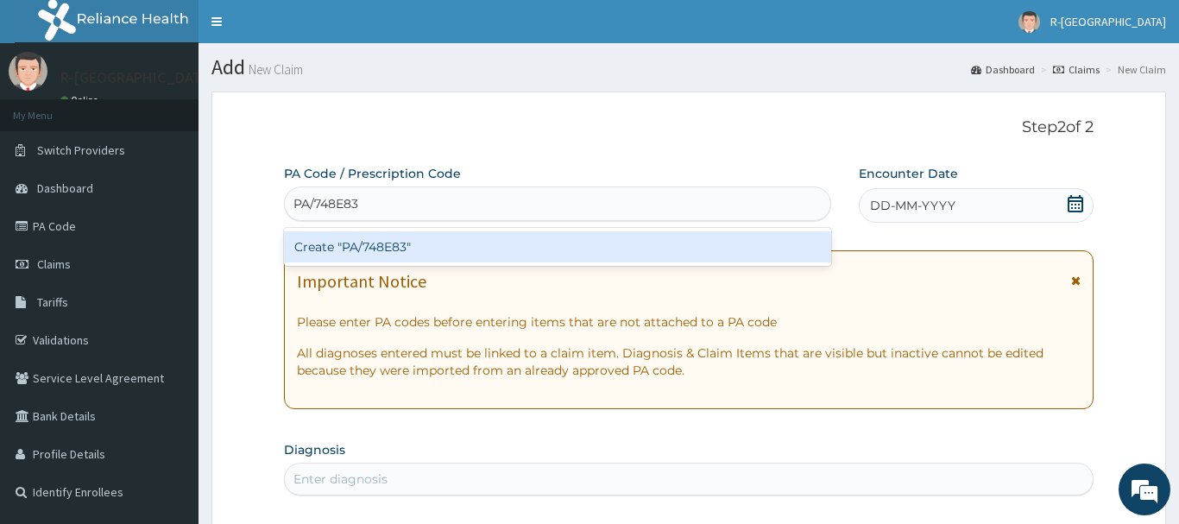
click at [388, 244] on div "Create "PA/748E83"" at bounding box center [557, 246] width 547 height 31
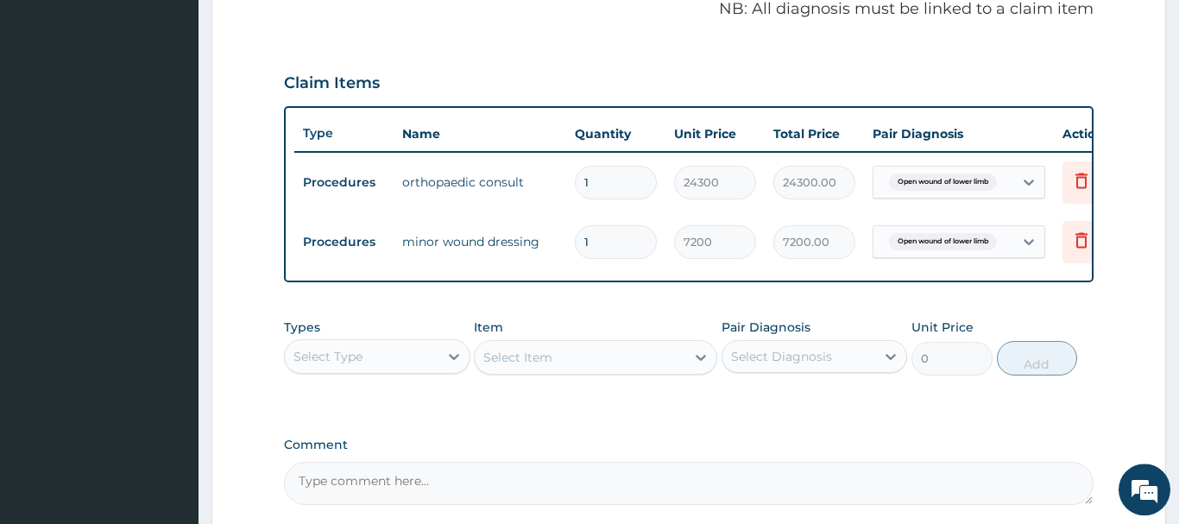
scroll to position [692, 0]
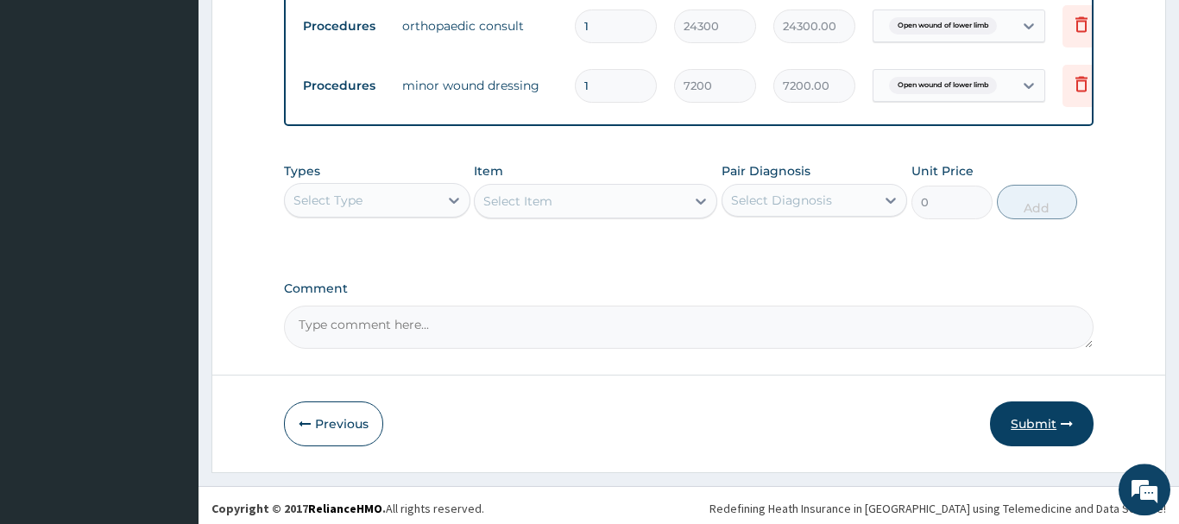
click at [1034, 434] on button "Submit" at bounding box center [1042, 423] width 104 height 45
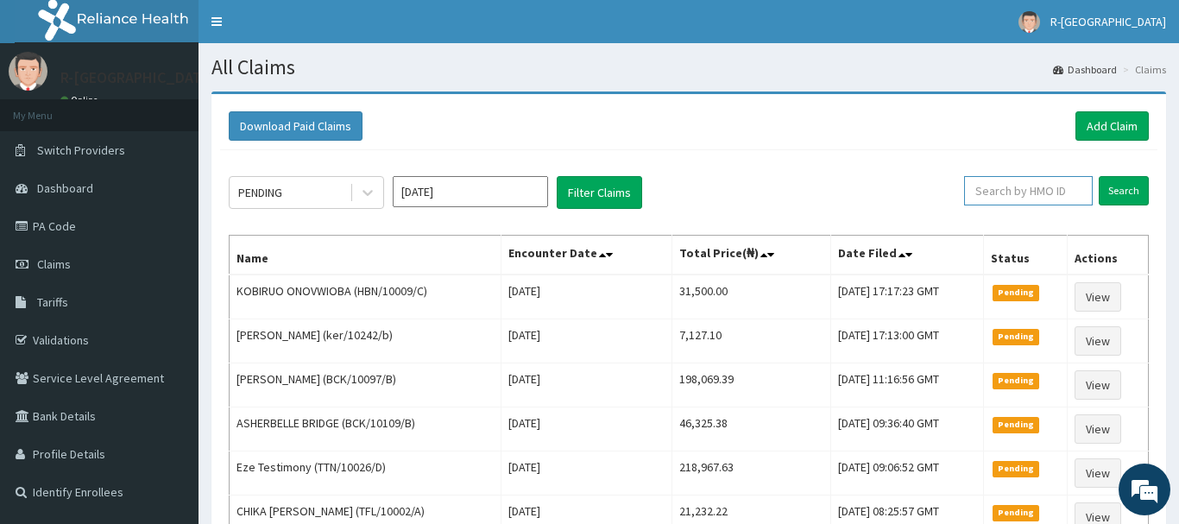
click at [1000, 188] on input "text" at bounding box center [1028, 190] width 129 height 29
paste input "CCD/10186/A"
type input "CCD/10186/A"
click at [1110, 192] on input "Search" at bounding box center [1124, 190] width 50 height 29
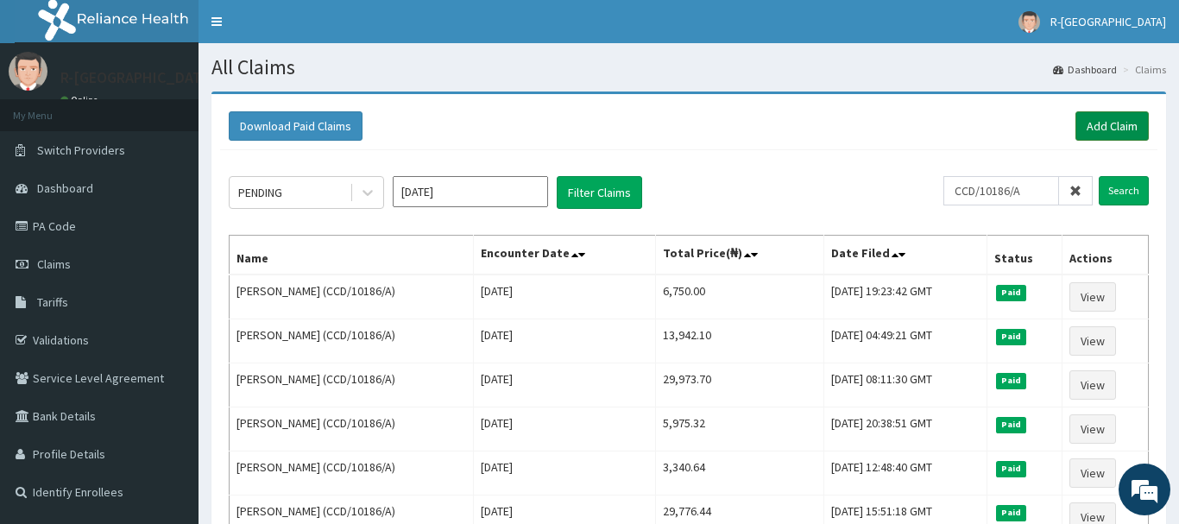
click at [1094, 122] on link "Add Claim" at bounding box center [1111, 125] width 73 height 29
